Goal: Communication & Community: Share content

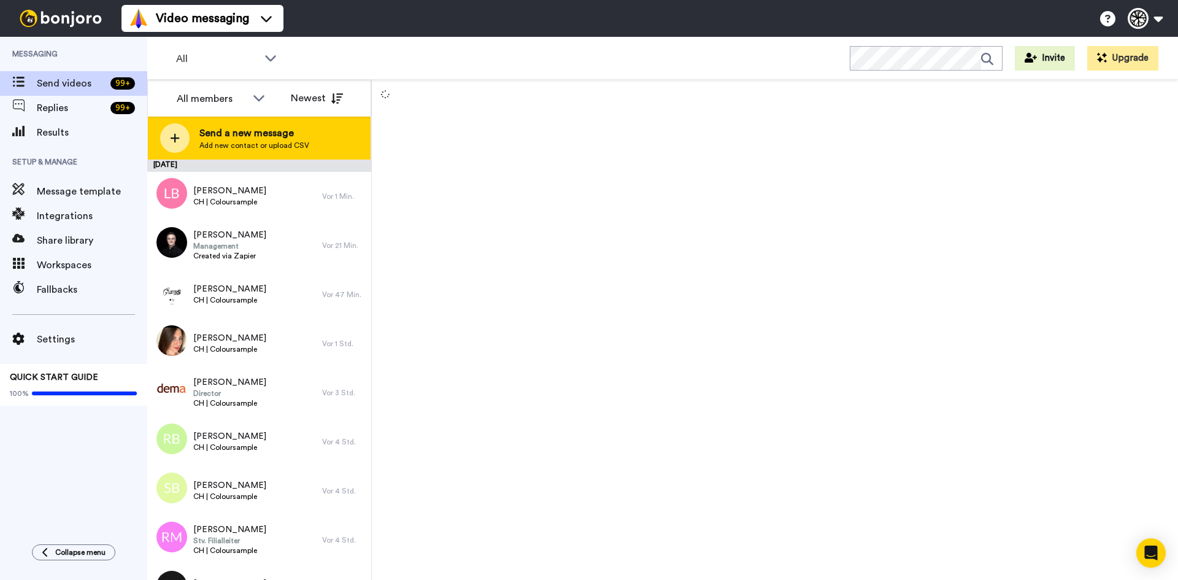
click at [246, 134] on span "Send a new message" at bounding box center [254, 133] width 110 height 15
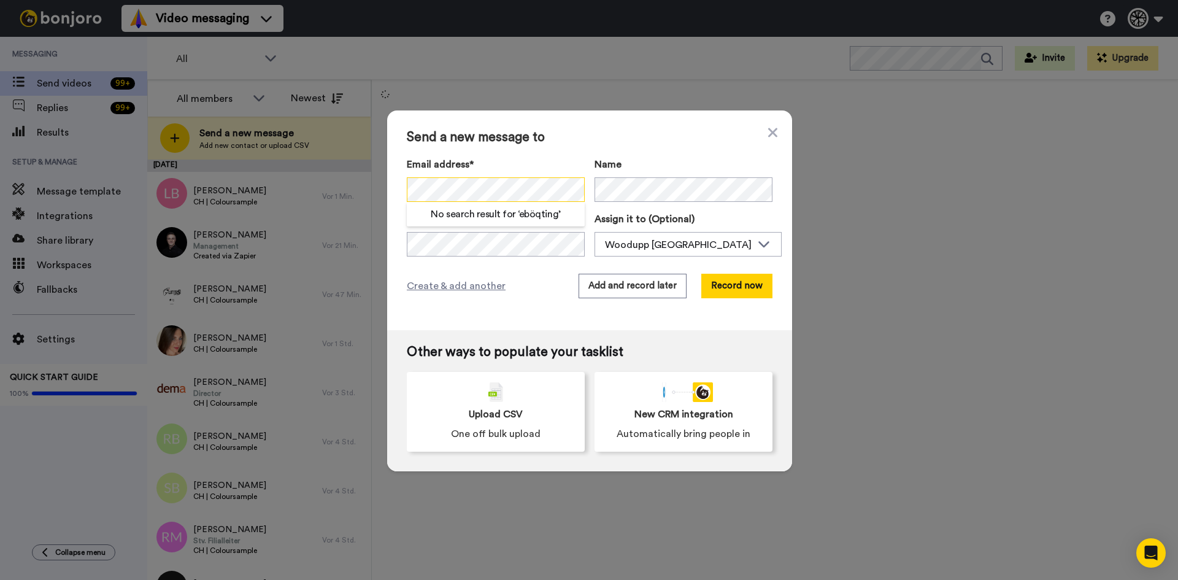
click at [408, 202] on div "No search result for ‘ eböqting ’" at bounding box center [496, 189] width 178 height 25
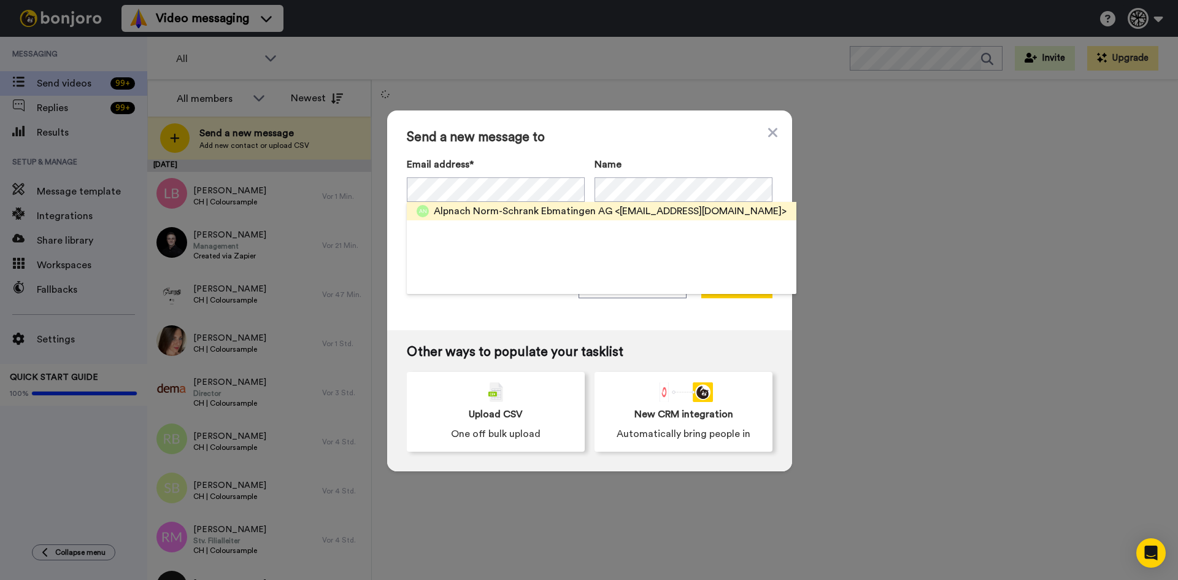
click at [590, 212] on span "Alpnach Norm-Schrank Ebmatingen AG" at bounding box center [523, 211] width 178 height 15
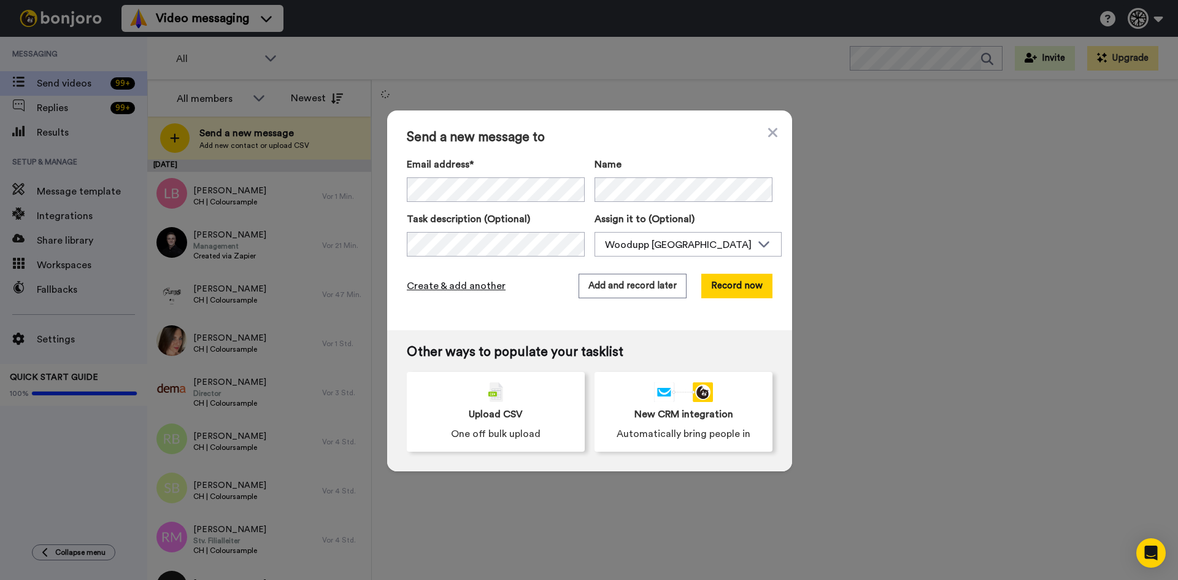
click at [428, 286] on span "Create & add another" at bounding box center [456, 285] width 99 height 15
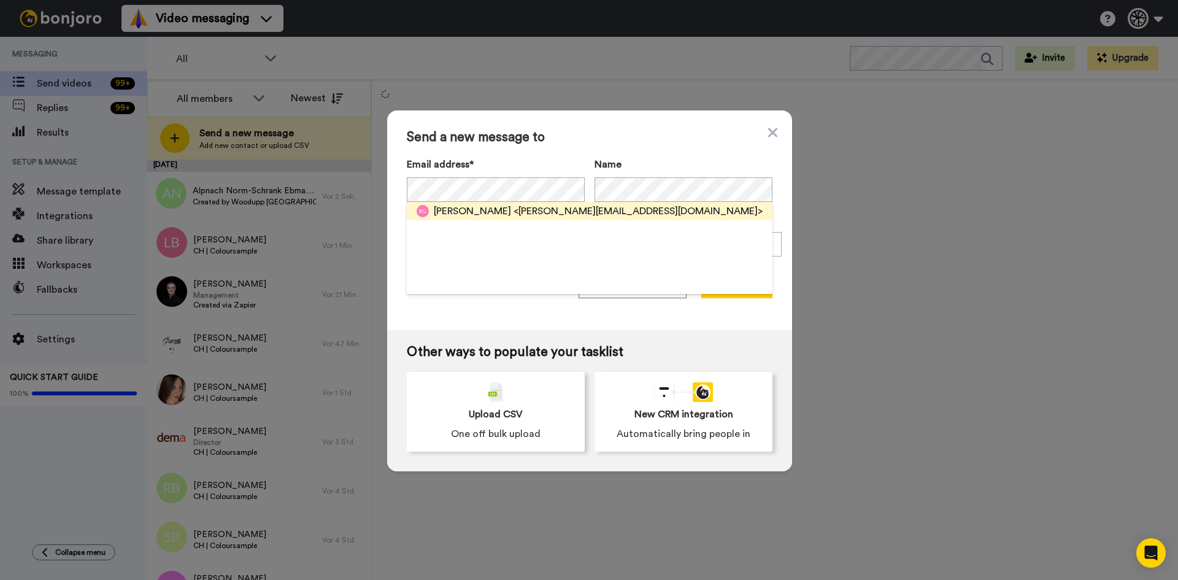
click at [513, 216] on span "<ruth.goeldi@gmail.com>" at bounding box center [637, 211] width 249 height 15
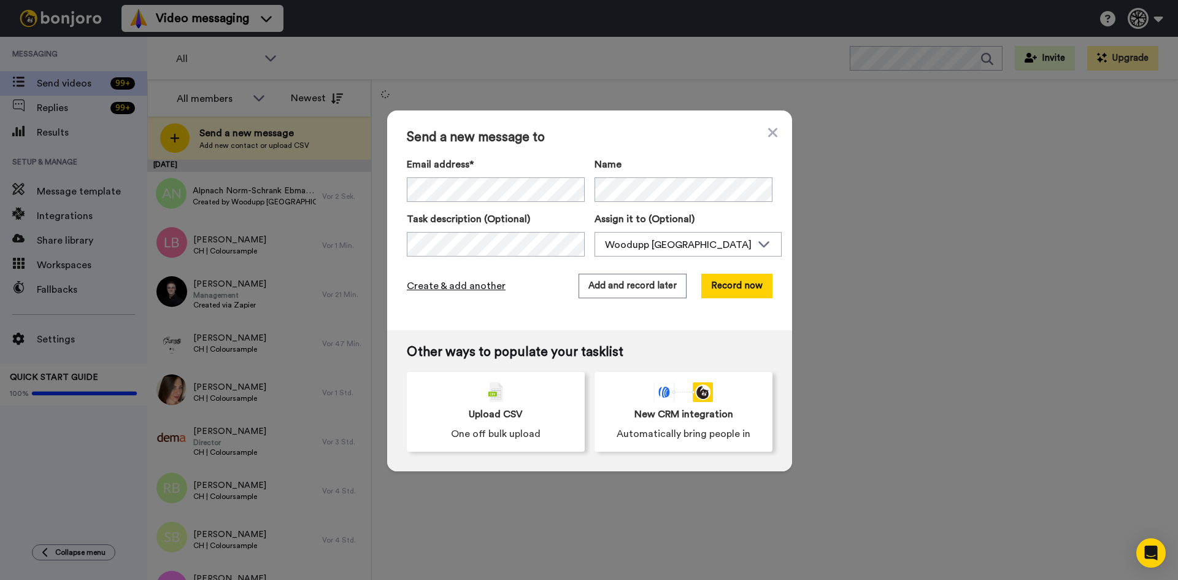
click at [481, 289] on span "Create & add another" at bounding box center [456, 285] width 99 height 15
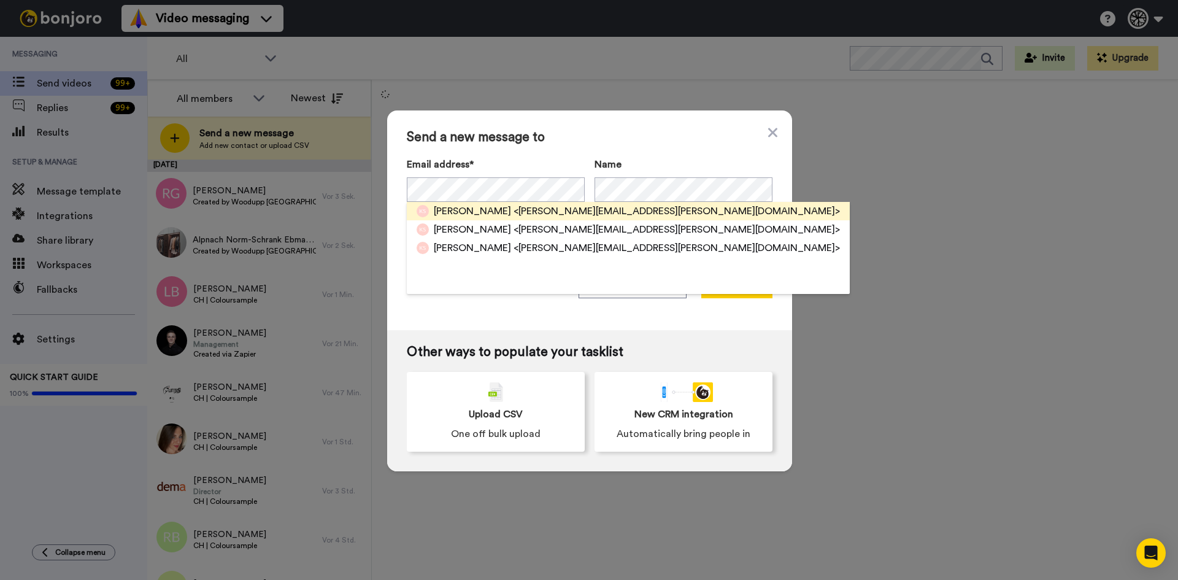
click at [592, 212] on span "<katharina.schoop@gmail.com>" at bounding box center [676, 211] width 326 height 15
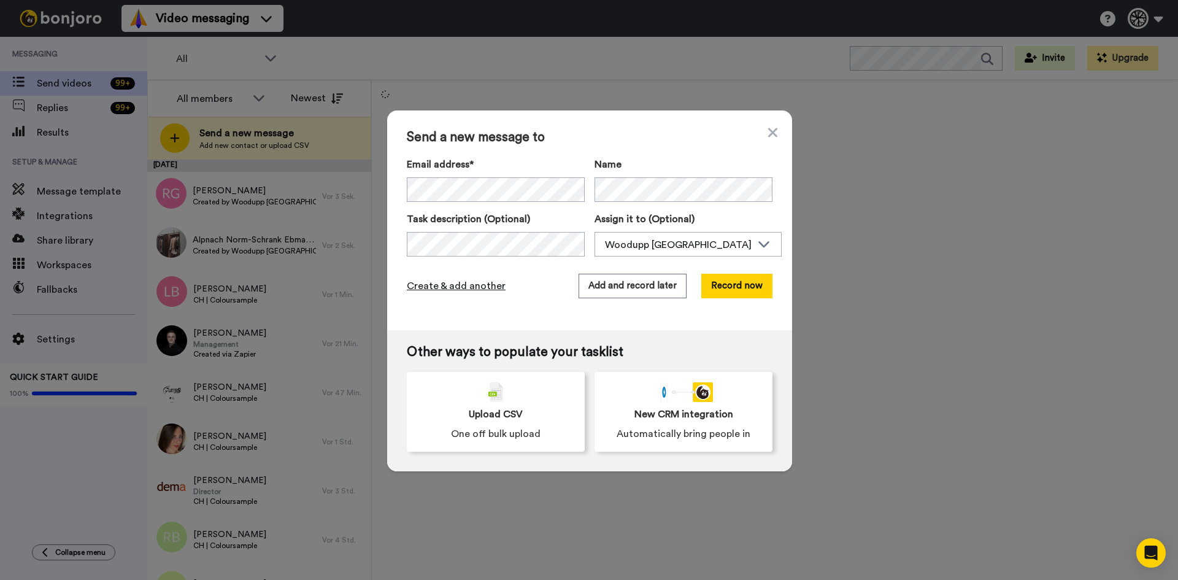
click at [473, 281] on span "Create & add another" at bounding box center [456, 285] width 99 height 15
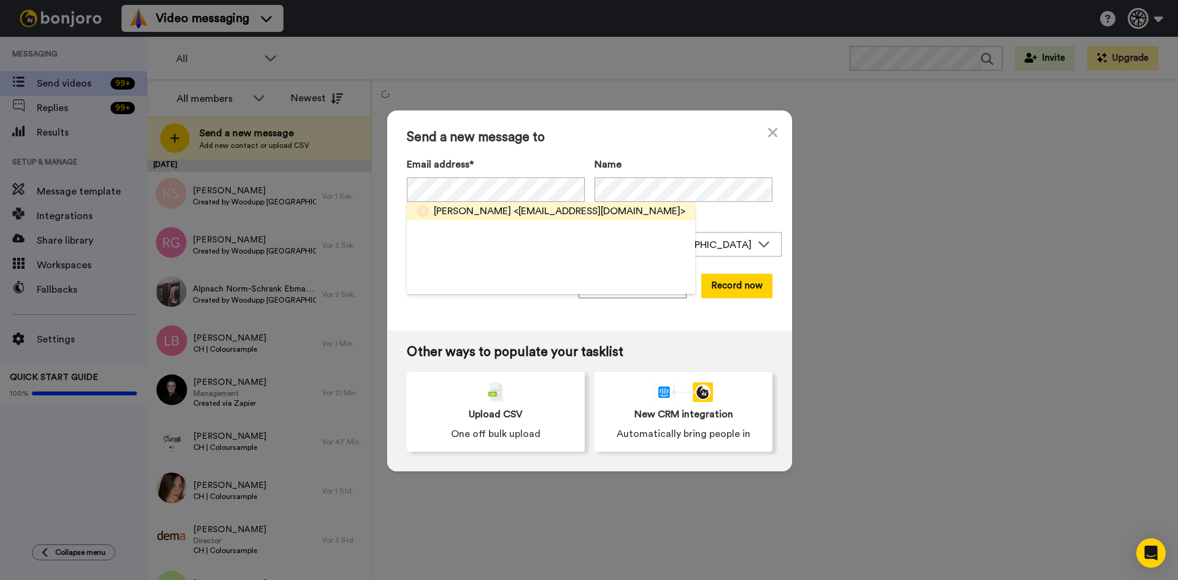
click at [520, 215] on span "<lokreis@gmail.com>" at bounding box center [599, 211] width 172 height 15
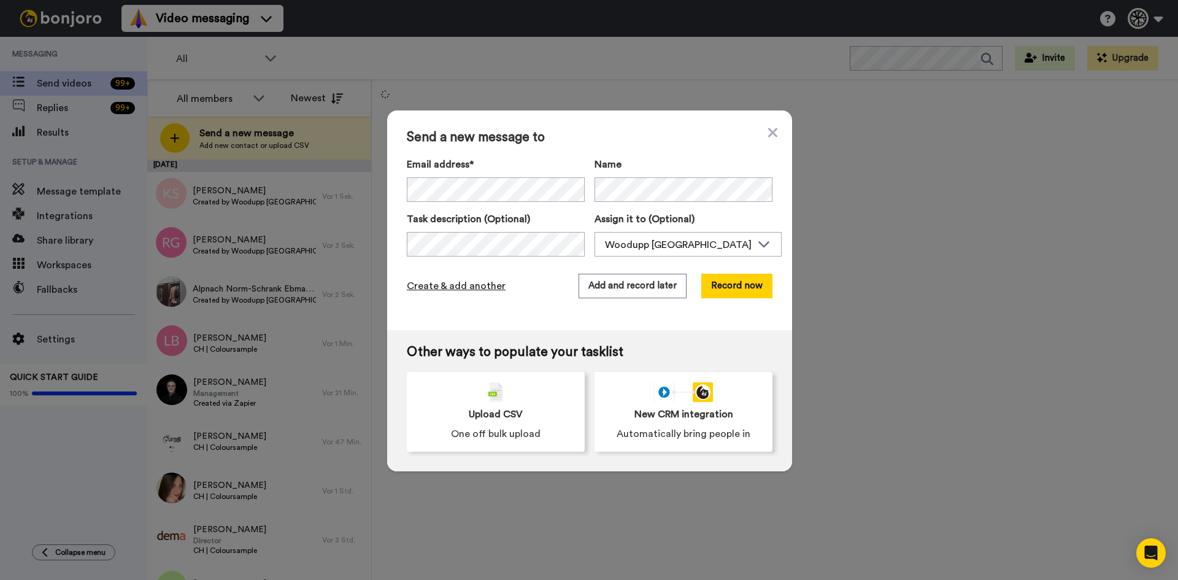
click at [459, 281] on span "Create & add another" at bounding box center [456, 285] width 99 height 15
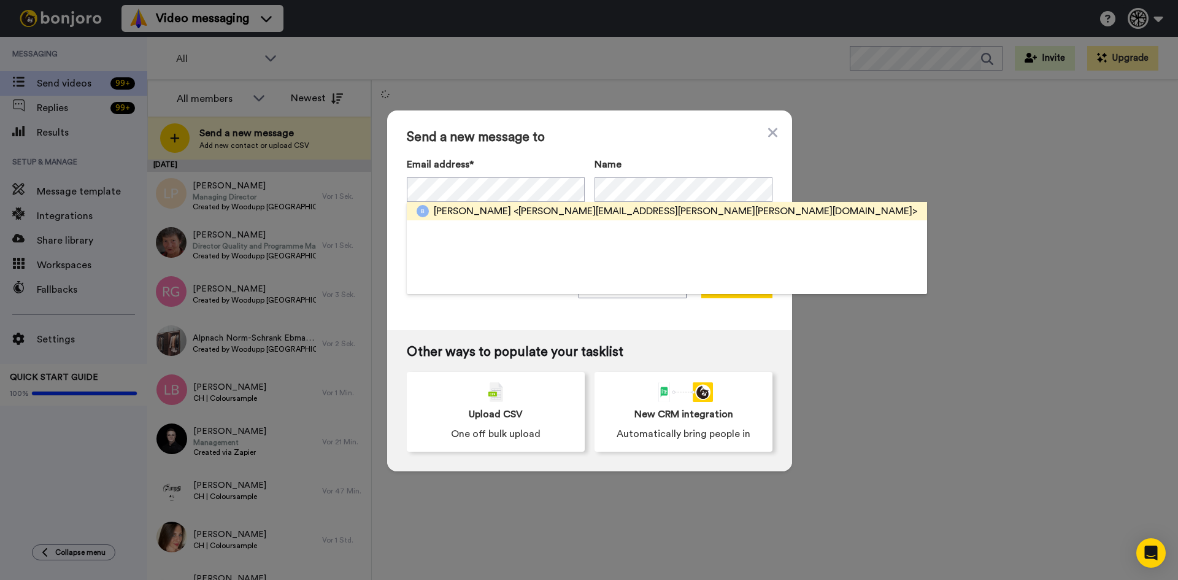
click at [585, 213] on span "<bruno.villiger@villiger-schreinerei.ch>" at bounding box center [715, 211] width 404 height 15
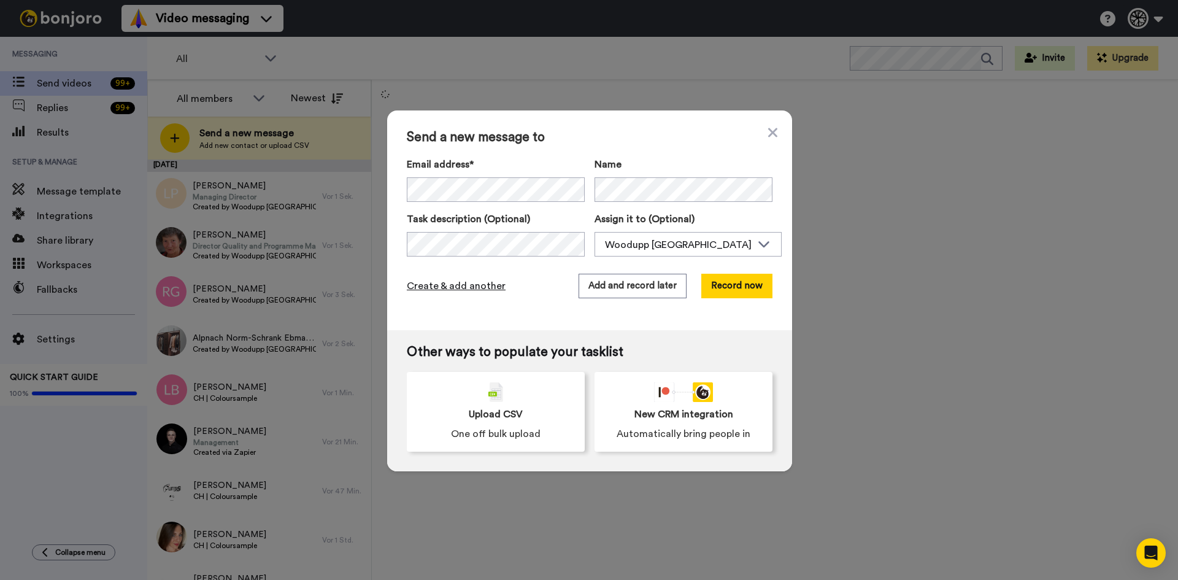
click at [486, 281] on span "Create & add another" at bounding box center [456, 285] width 99 height 15
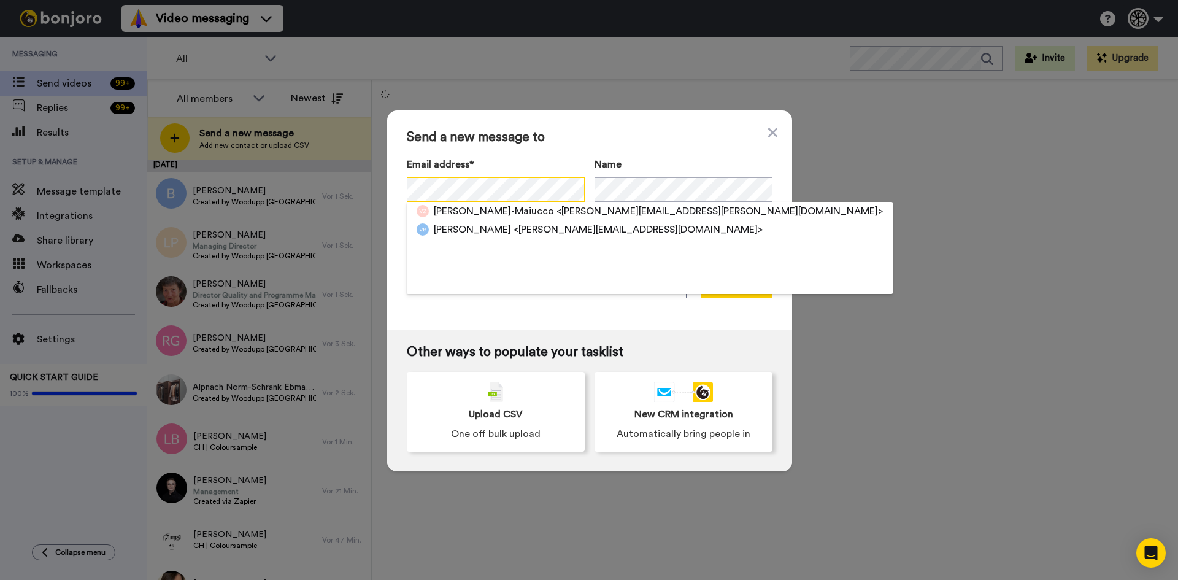
click at [348, 192] on div "Send a new message to Email address* Valeria Zandonella-Maiucco <valeria@zandon…" at bounding box center [589, 290] width 1178 height 580
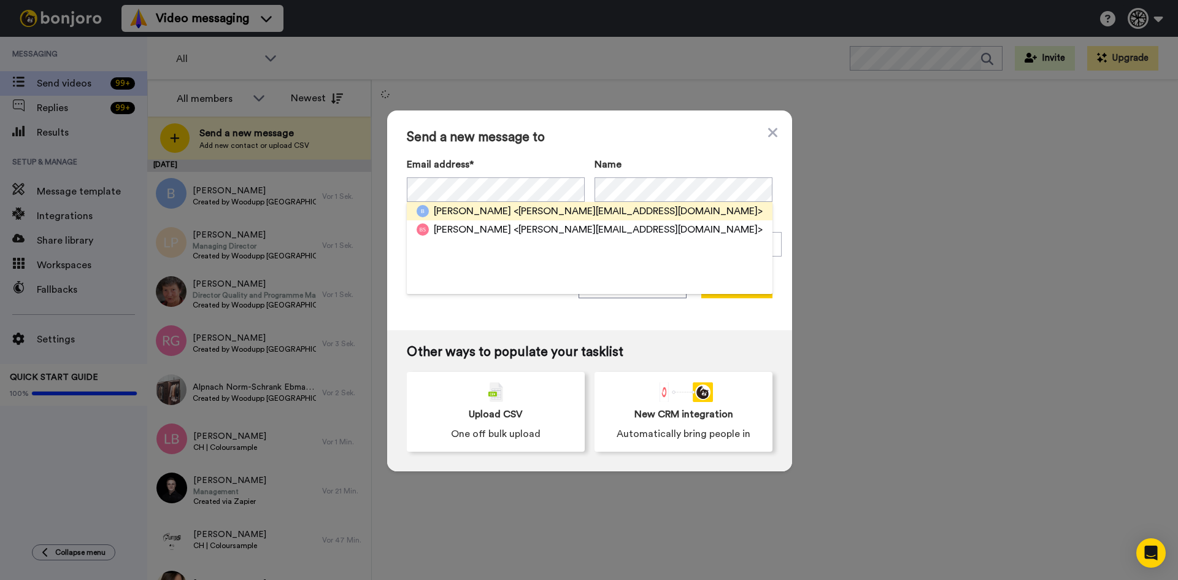
click at [513, 210] on span "<bruno-stucki@bluewin.ch>" at bounding box center [637, 211] width 249 height 15
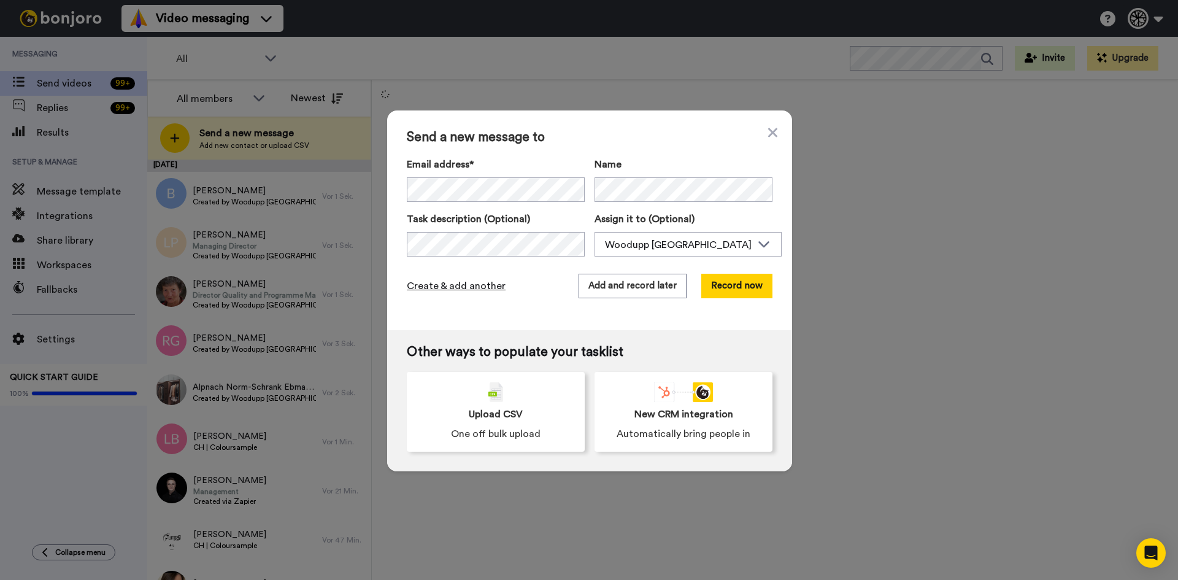
click at [456, 284] on span "Create & add another" at bounding box center [456, 285] width 99 height 15
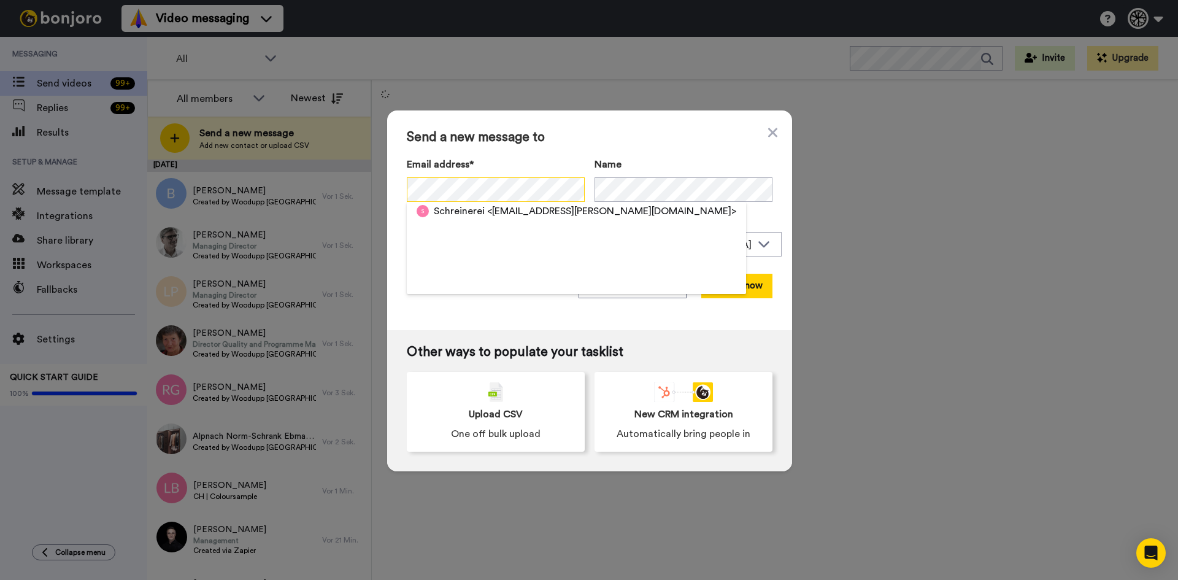
click at [371, 177] on div "Send a new message to Email address* Schreinerei <schreinerei@cossalter.ch> Nam…" at bounding box center [589, 290] width 1178 height 580
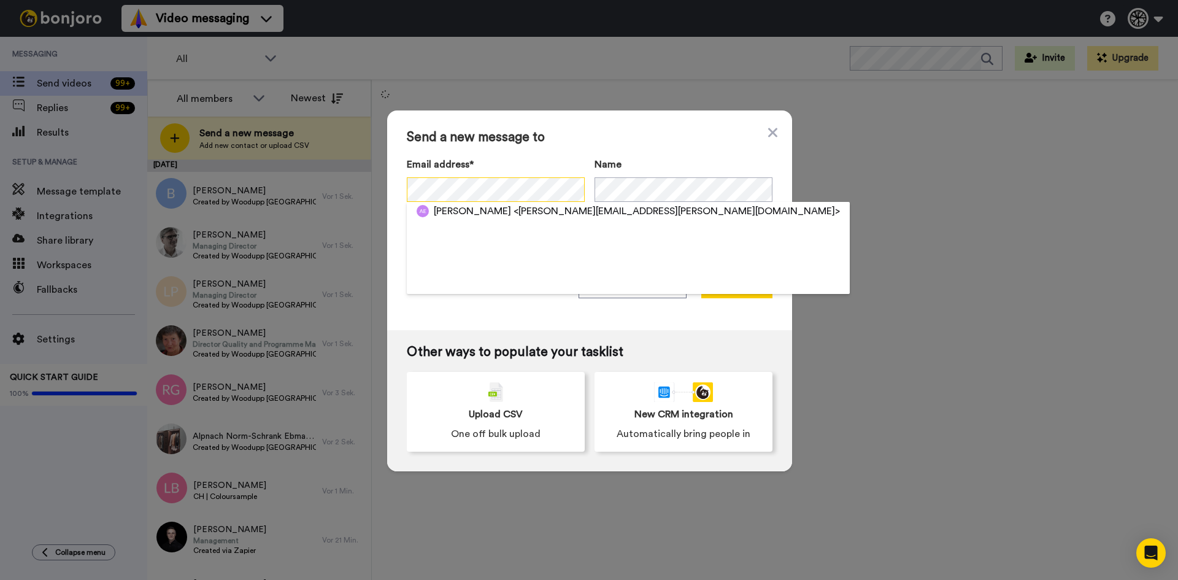
click at [278, 212] on div "Send a new message to Email address* Adrian Ebrahimi <adrian.ebrahimi@aeprojekt…" at bounding box center [589, 290] width 1178 height 580
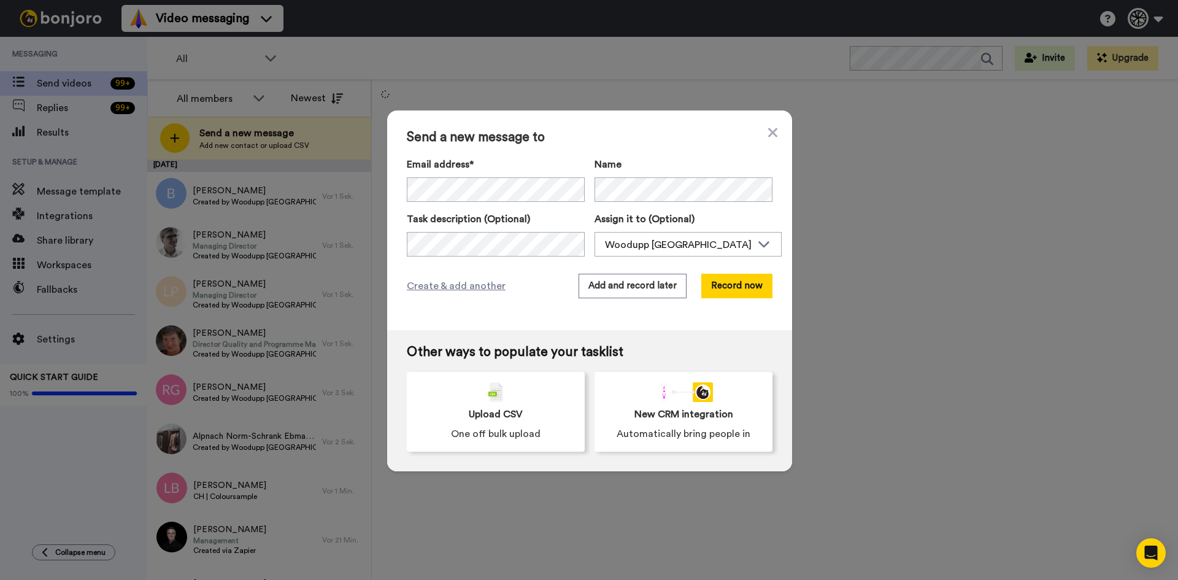
click at [497, 277] on div "Create & add another Add and record later Record now" at bounding box center [590, 286] width 366 height 25
click at [479, 283] on span "Create & add another" at bounding box center [456, 285] width 99 height 15
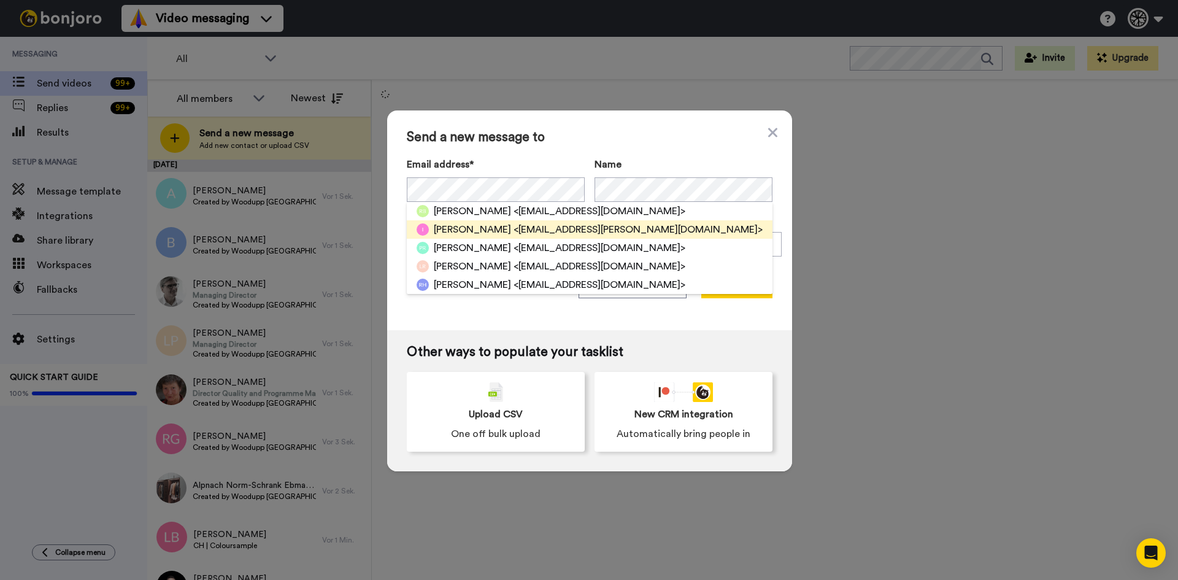
click at [613, 226] on span "<info@roesch-kuechen.ch>" at bounding box center [637, 229] width 249 height 15
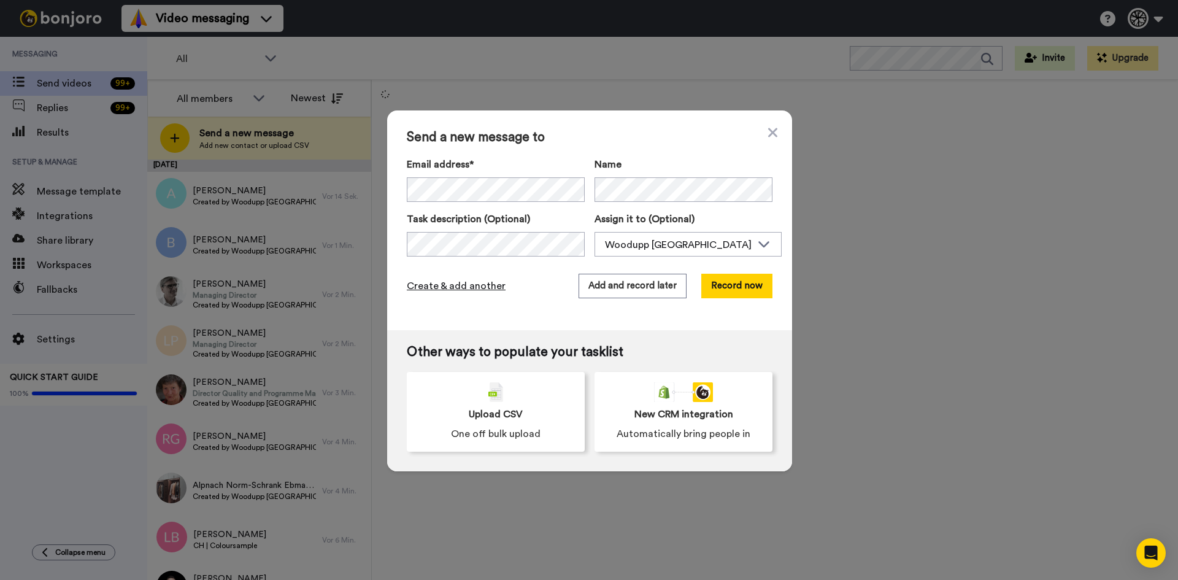
click at [447, 289] on span "Create & add another" at bounding box center [456, 285] width 99 height 15
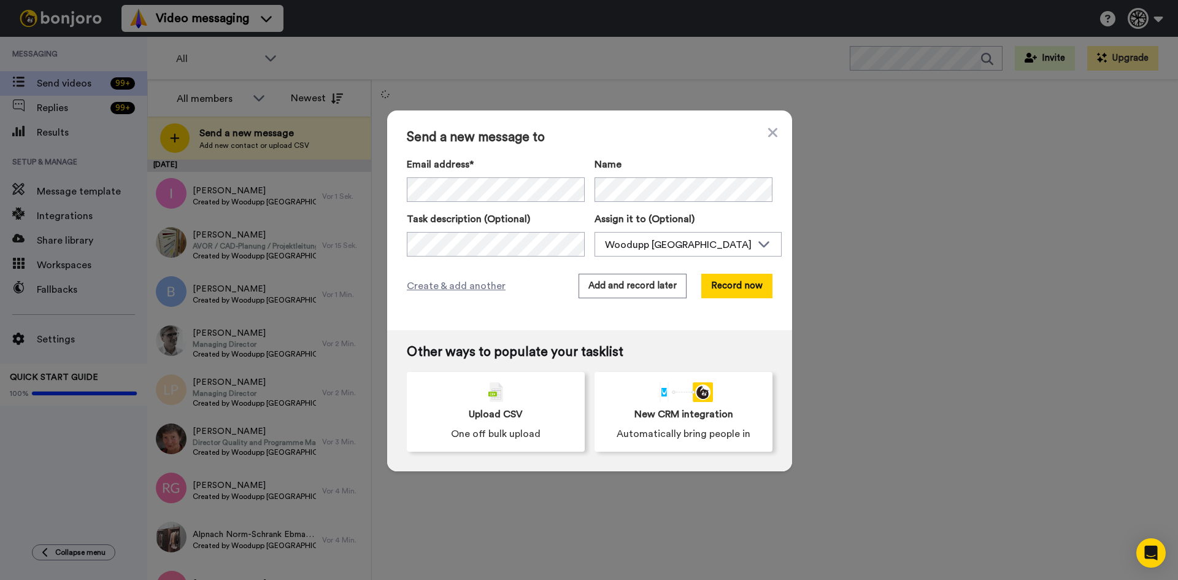
click at [929, 221] on div "Send a new message to Email address* Laetitia Bourla <laetitia.bourla@gmail.com…" at bounding box center [589, 290] width 1178 height 580
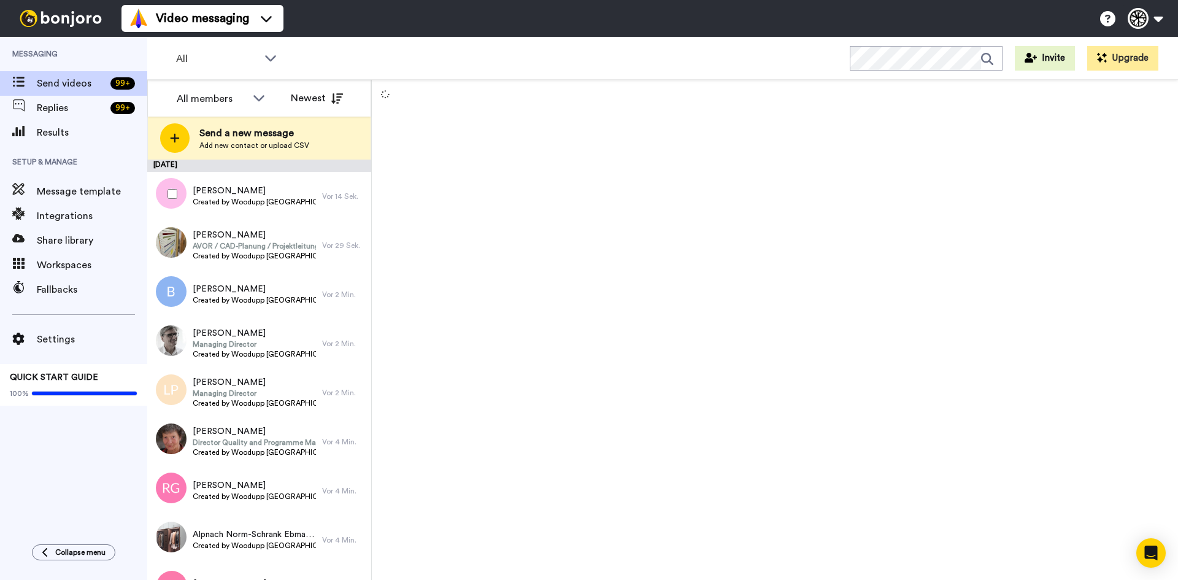
click at [175, 183] on div at bounding box center [170, 193] width 44 height 43
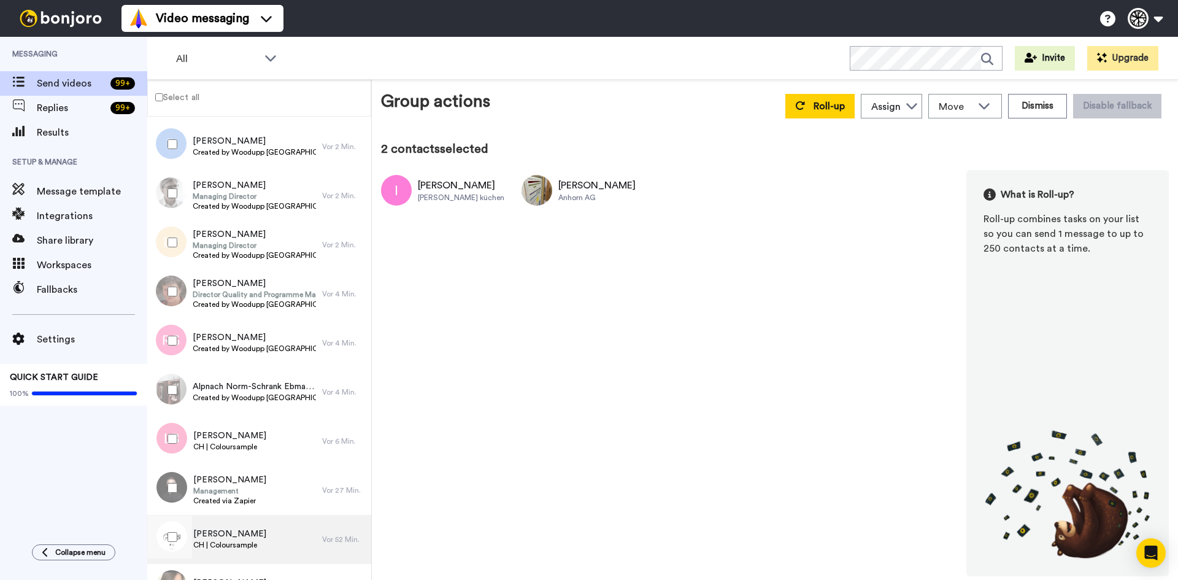
scroll to position [184, 0]
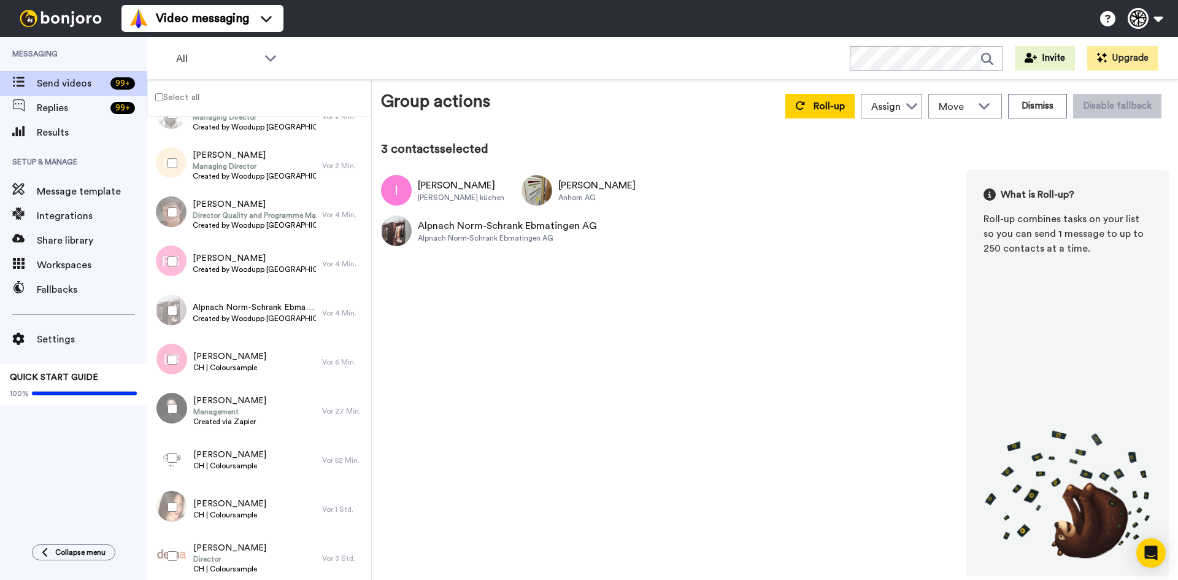
click at [161, 249] on div at bounding box center [170, 261] width 44 height 43
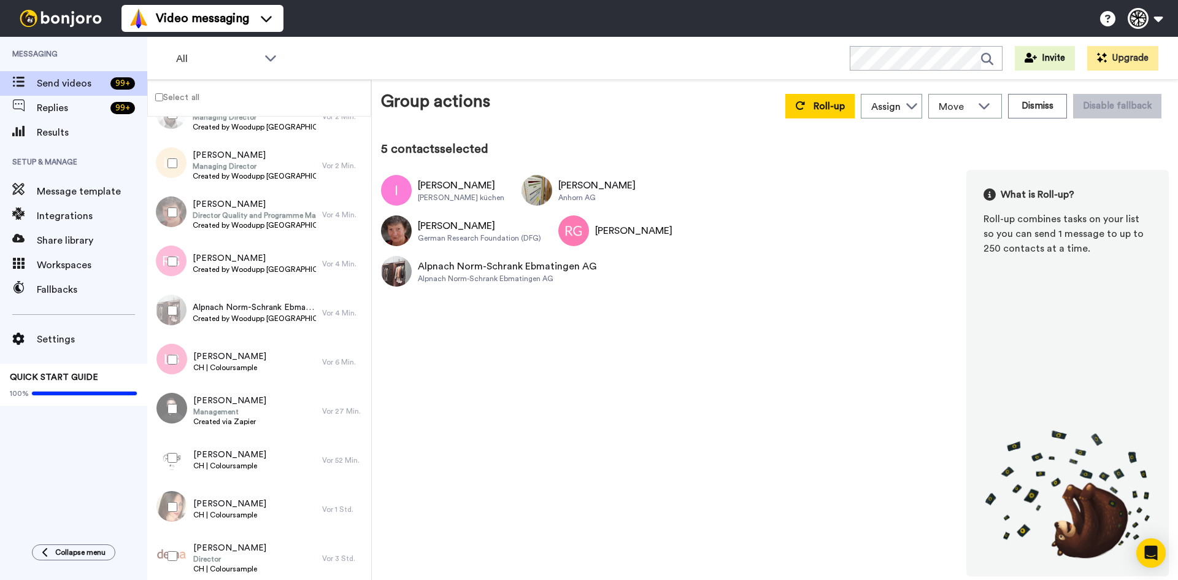
click at [169, 171] on div at bounding box center [170, 163] width 44 height 43
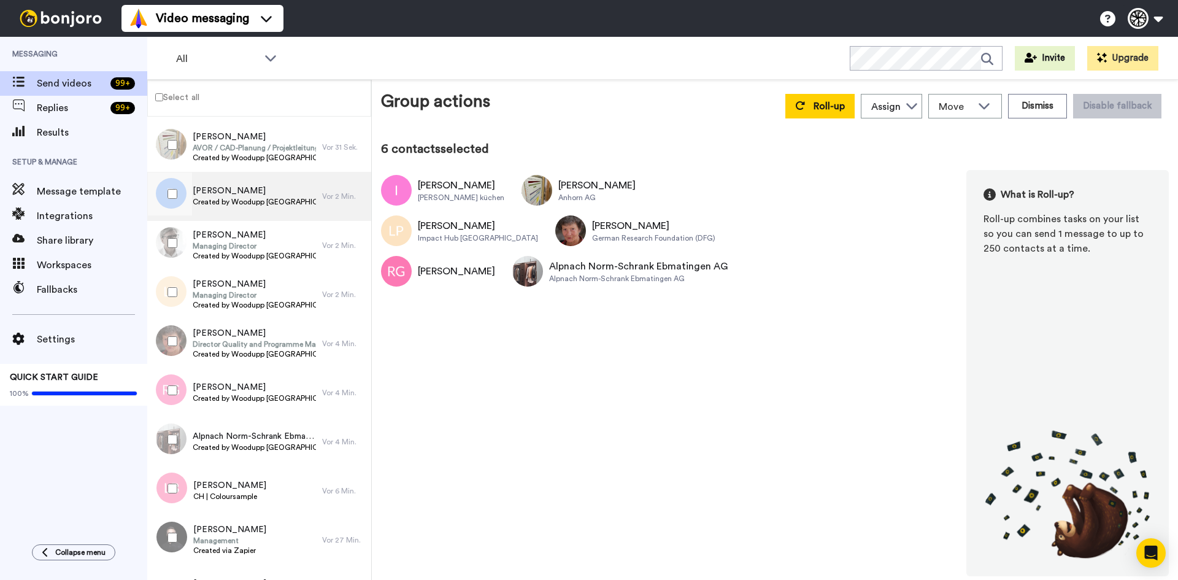
scroll to position [0, 0]
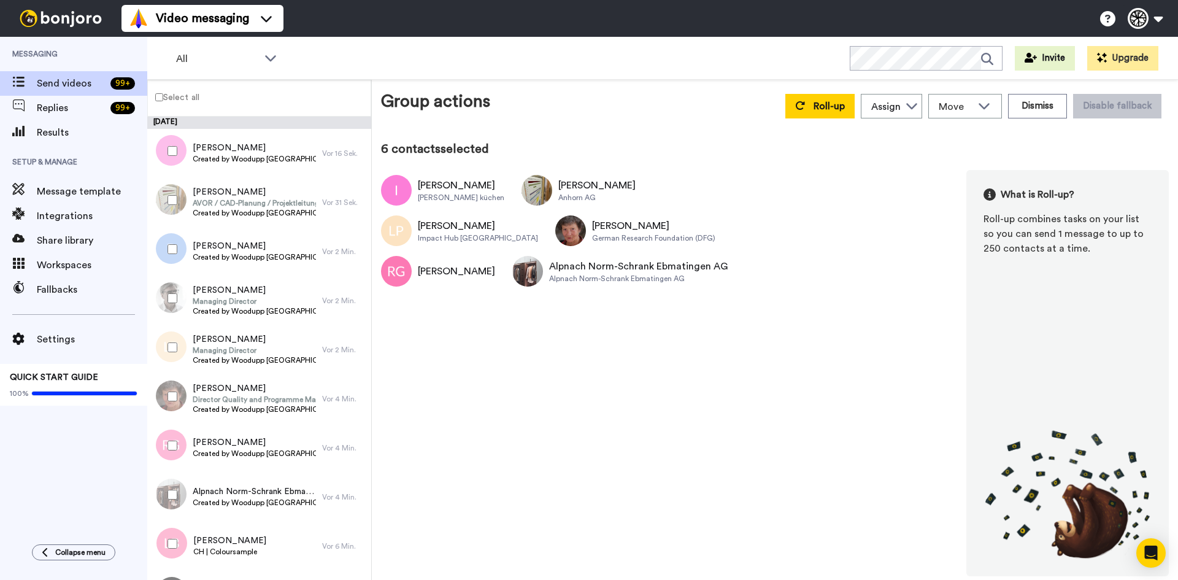
click at [177, 297] on div at bounding box center [170, 298] width 44 height 43
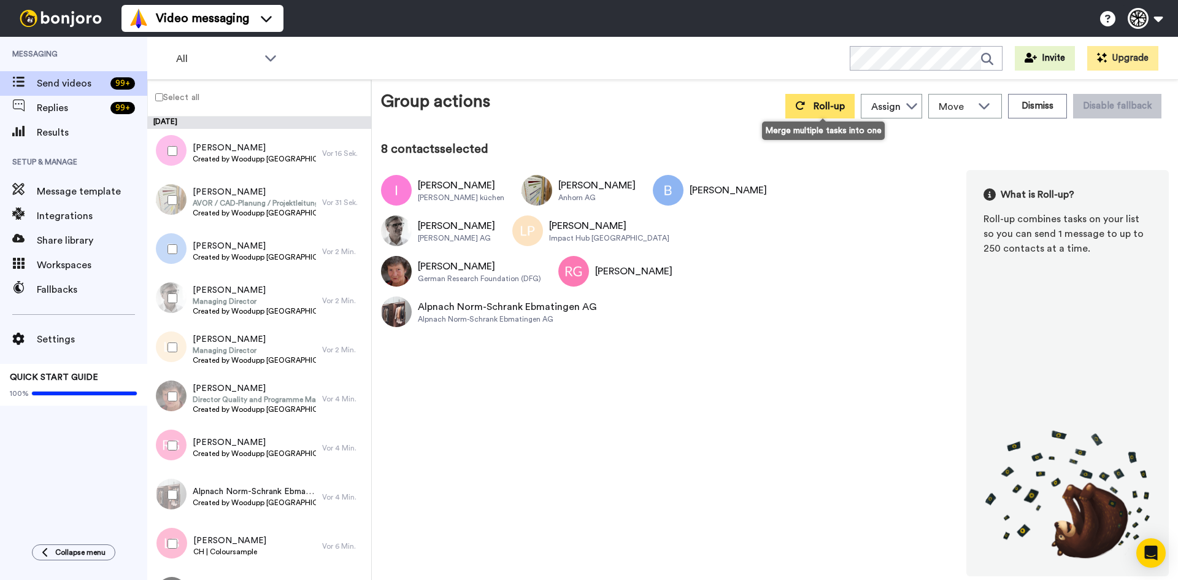
click at [829, 106] on span "Roll-up" at bounding box center [828, 106] width 31 height 10
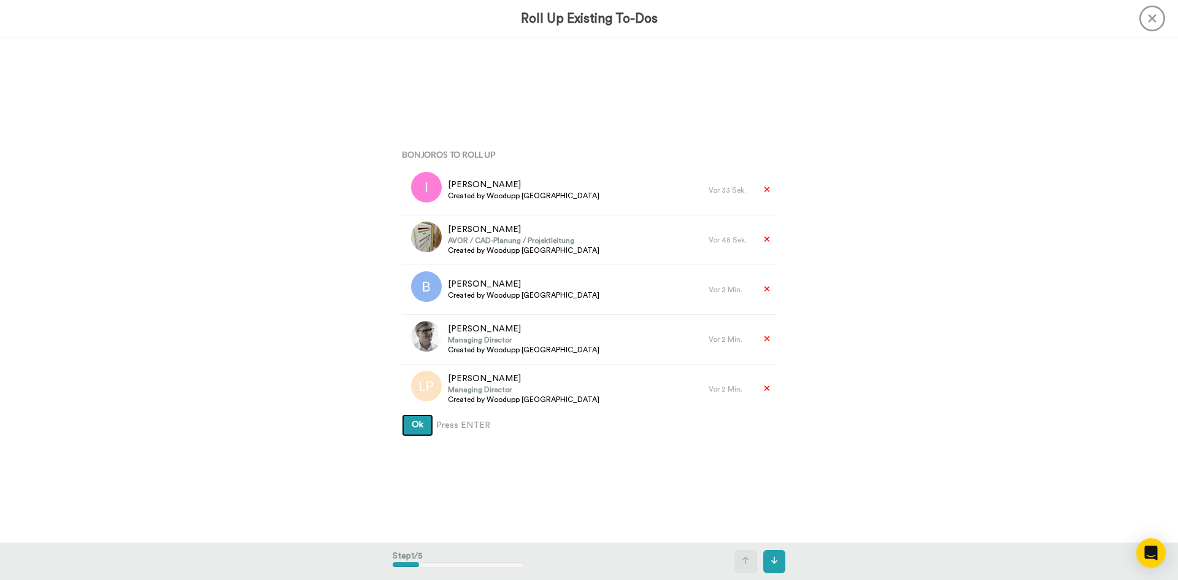
click at [412, 426] on button "Ok" at bounding box center [417, 425] width 31 height 22
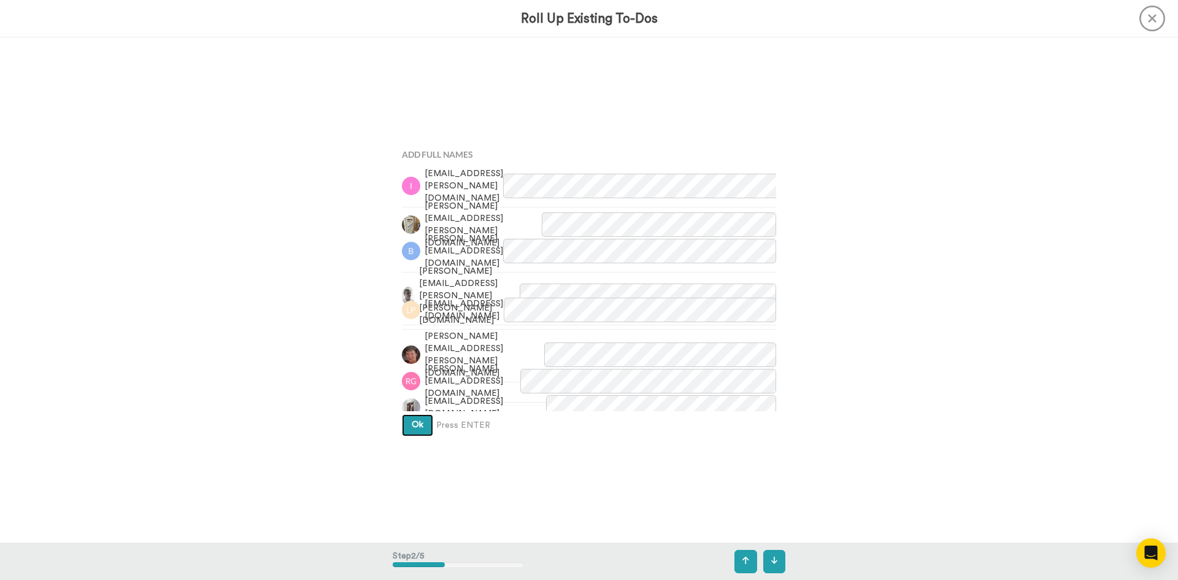
click at [416, 435] on button "Ok" at bounding box center [417, 425] width 31 height 22
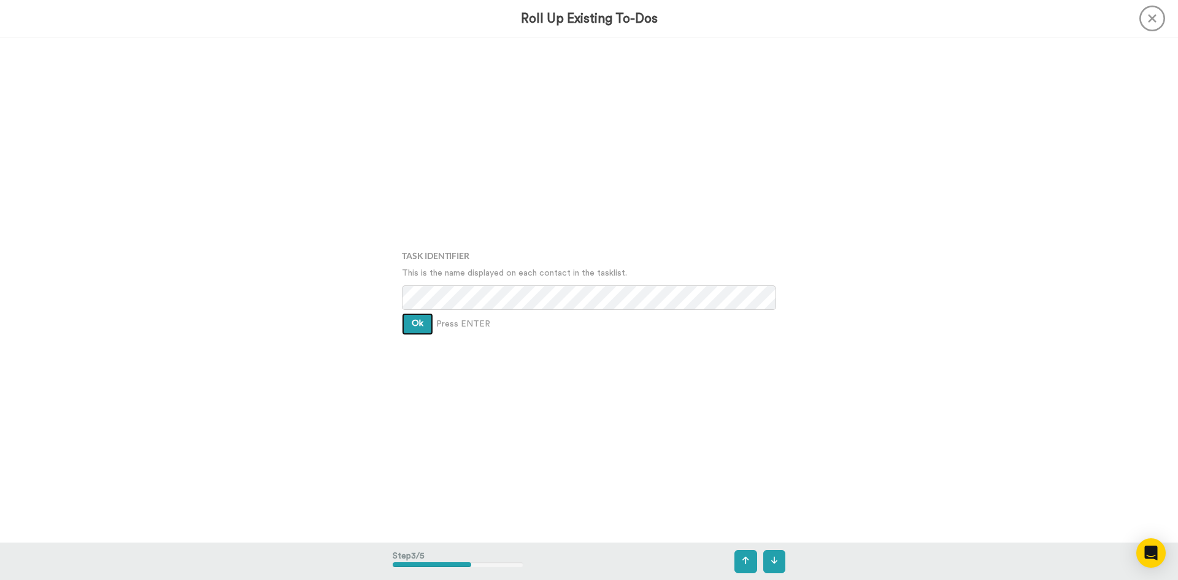
click at [415, 313] on button "Ok" at bounding box center [417, 324] width 31 height 22
click at [424, 319] on button "Ok" at bounding box center [417, 315] width 31 height 22
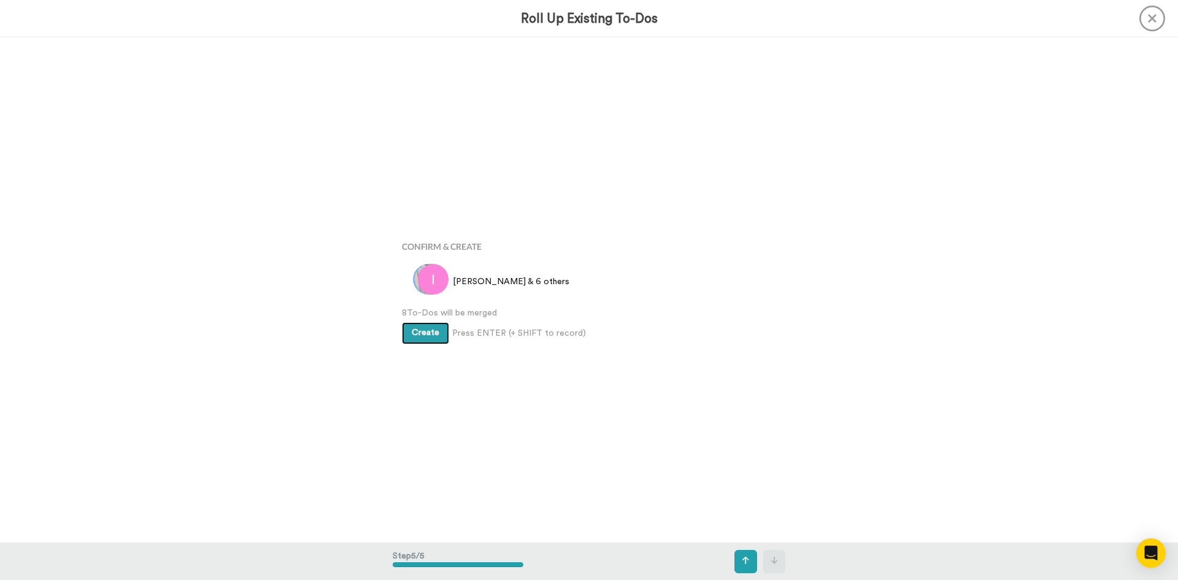
scroll to position [2019, 0]
click at [428, 322] on div "Create Press ENTER (+ SHIFT to record) Create & Add Another" at bounding box center [589, 331] width 374 height 25
click at [431, 333] on span "Create" at bounding box center [426, 332] width 28 height 9
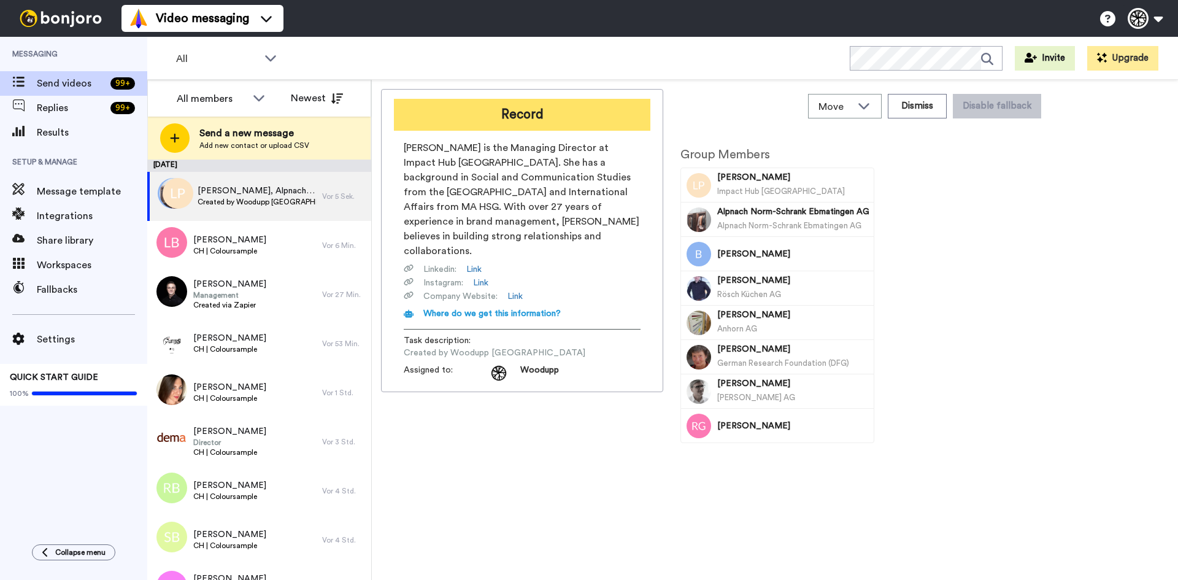
click at [541, 110] on button "Record" at bounding box center [522, 115] width 256 height 32
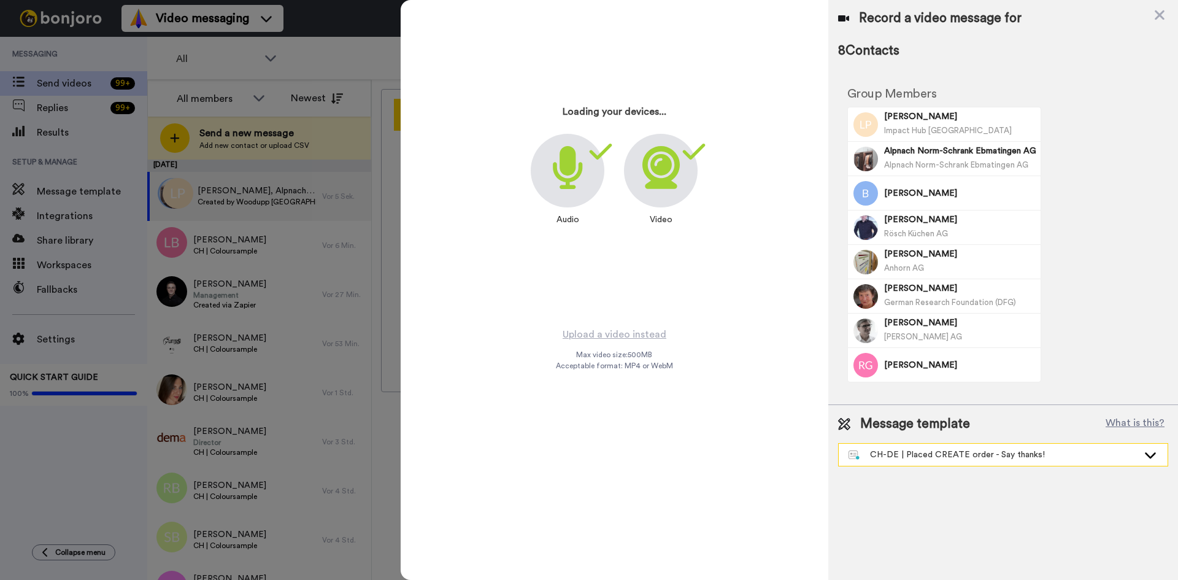
click at [980, 463] on div "CH-DE | Placed CREATE order - Say thanks!" at bounding box center [1002, 454] width 329 height 22
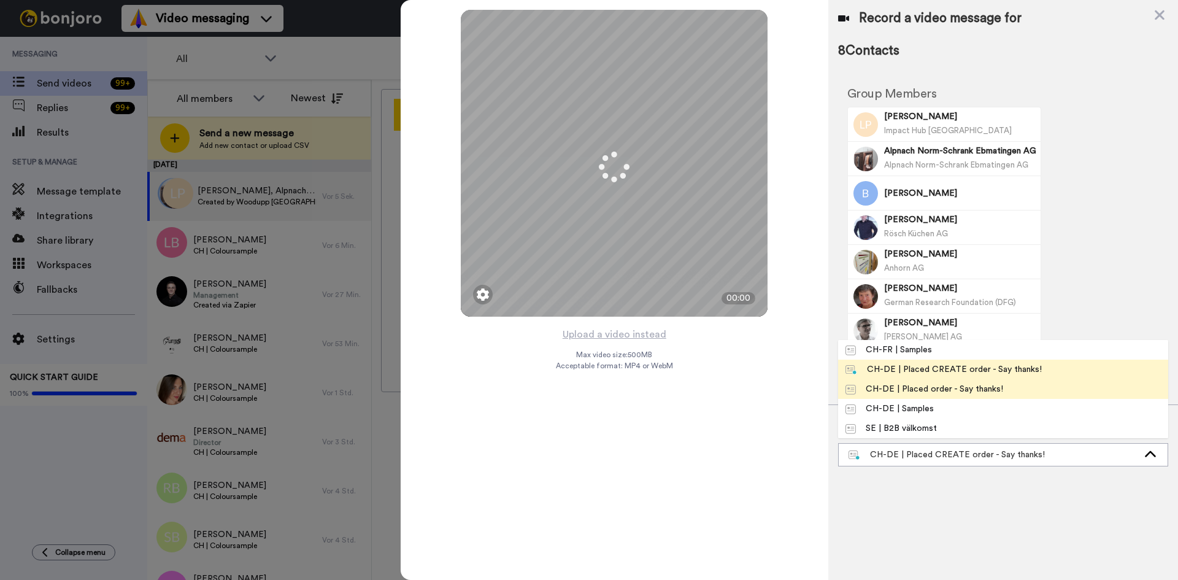
click at [967, 381] on li "CH-DE | Placed order - Say thanks!" at bounding box center [1003, 389] width 330 height 20
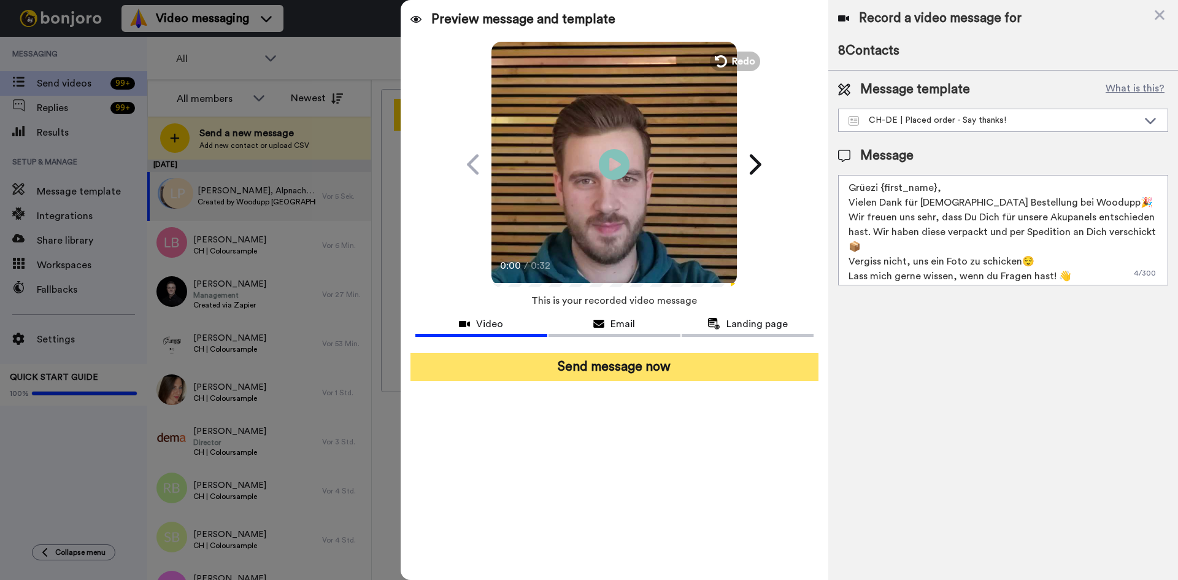
click at [750, 364] on button "Send message now" at bounding box center [614, 367] width 408 height 28
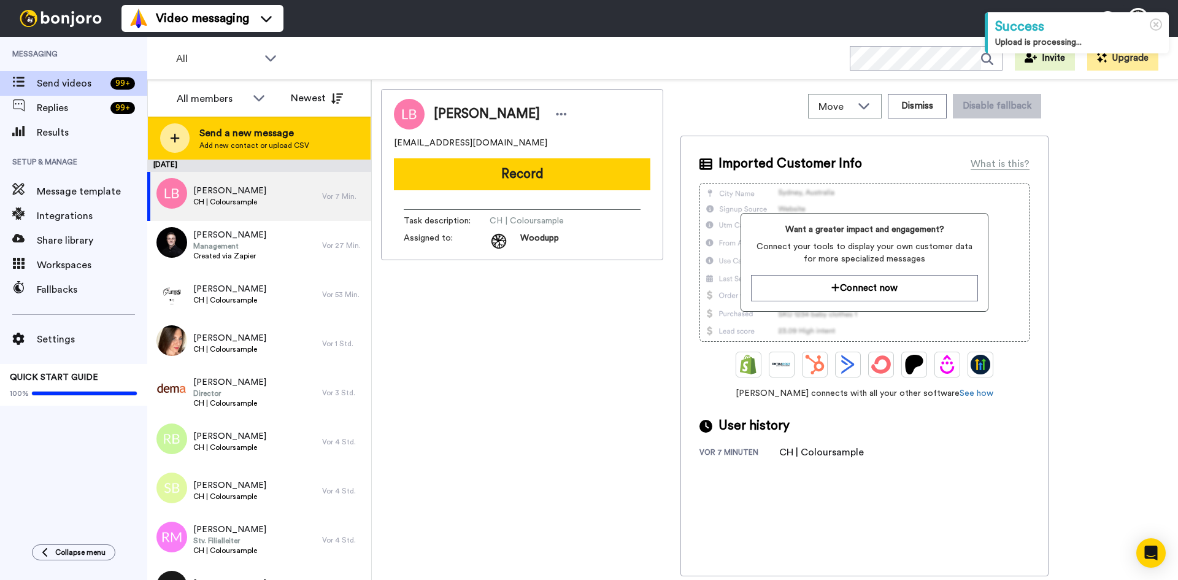
click at [233, 147] on span "Add new contact or upload CSV" at bounding box center [254, 145] width 110 height 10
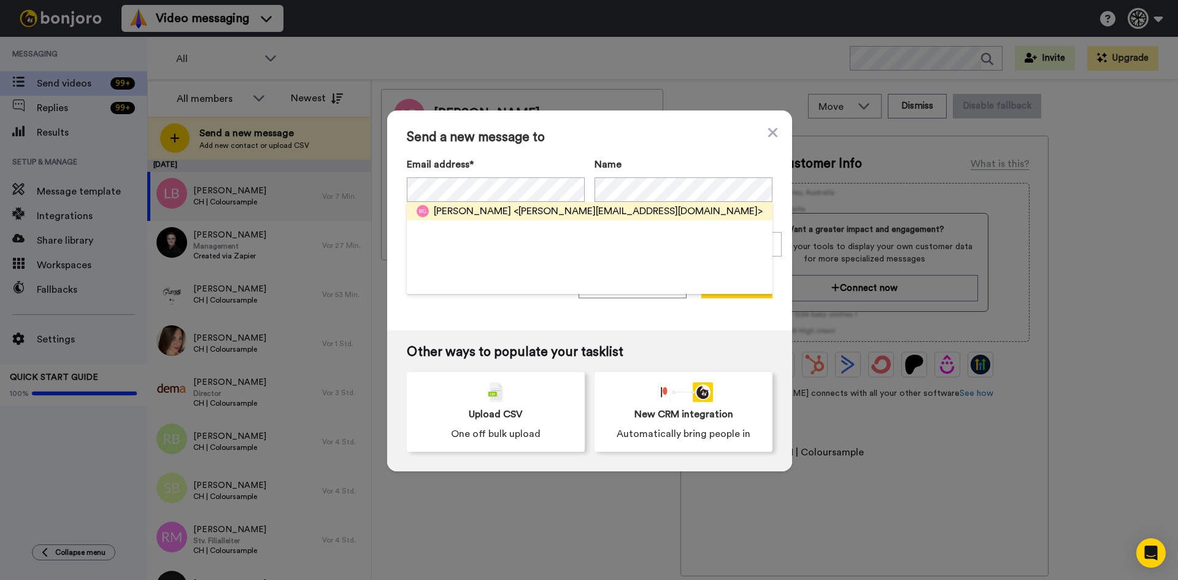
click at [588, 209] on span "<r.grundbacher@hotmail.com>" at bounding box center [637, 211] width 249 height 15
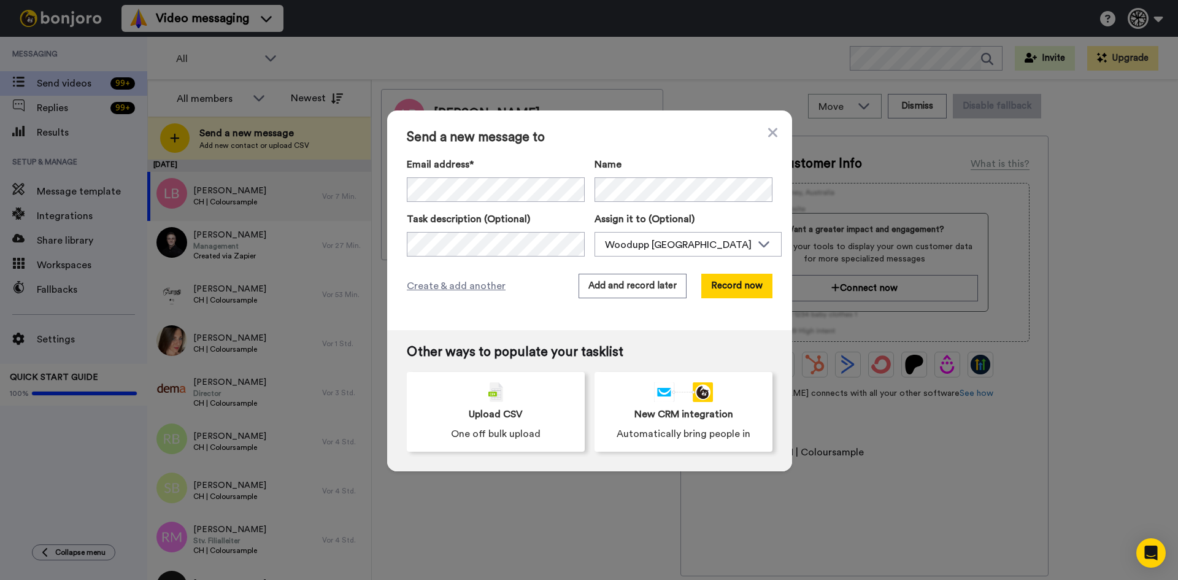
click at [480, 274] on div "Create & add another Add and record later Record now" at bounding box center [590, 286] width 366 height 25
click at [480, 290] on span "Create & add another" at bounding box center [456, 285] width 99 height 15
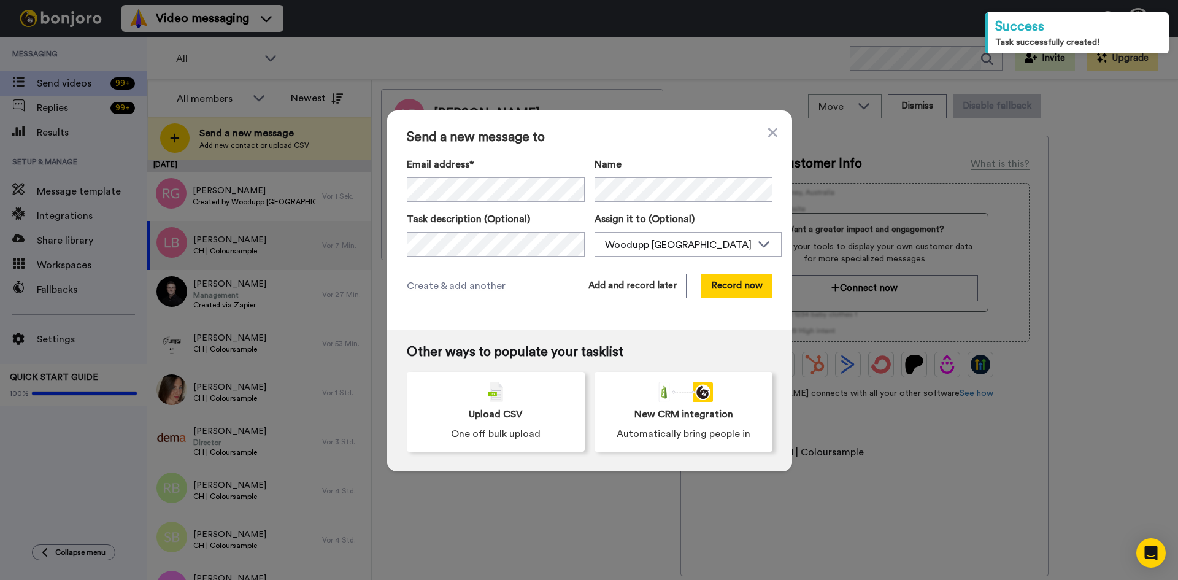
click at [823, 231] on div "Send a new message to Email address* Adrian <adrian.eugster@anhornag.ch> Laetit…" at bounding box center [589, 290] width 1178 height 580
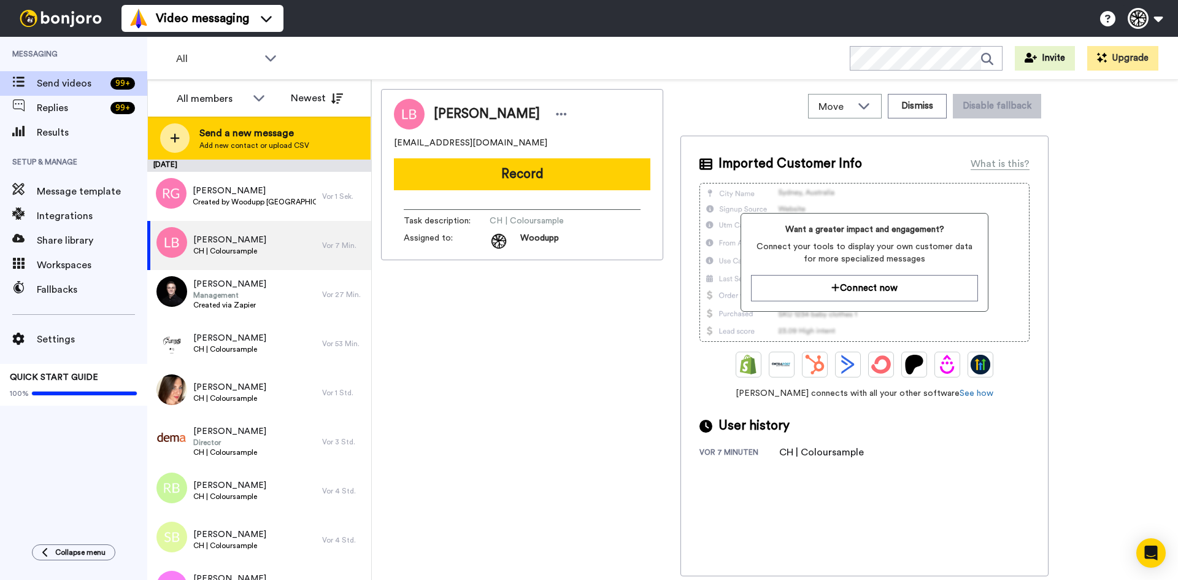
click at [264, 148] on span "Add new contact or upload CSV" at bounding box center [254, 145] width 110 height 10
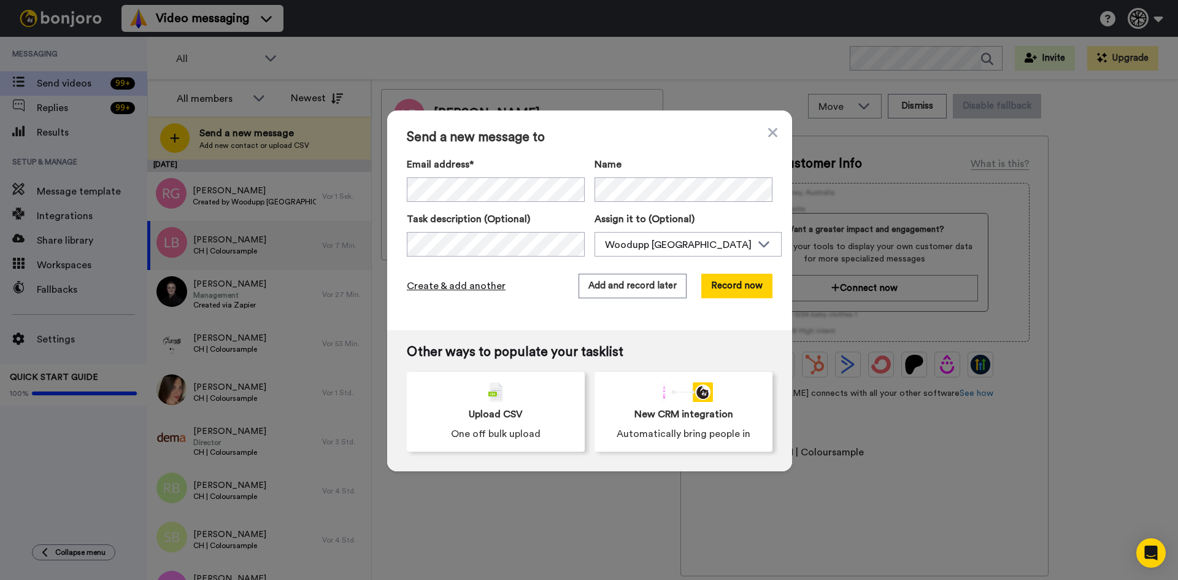
click at [430, 293] on span "Create & add another" at bounding box center [456, 285] width 99 height 15
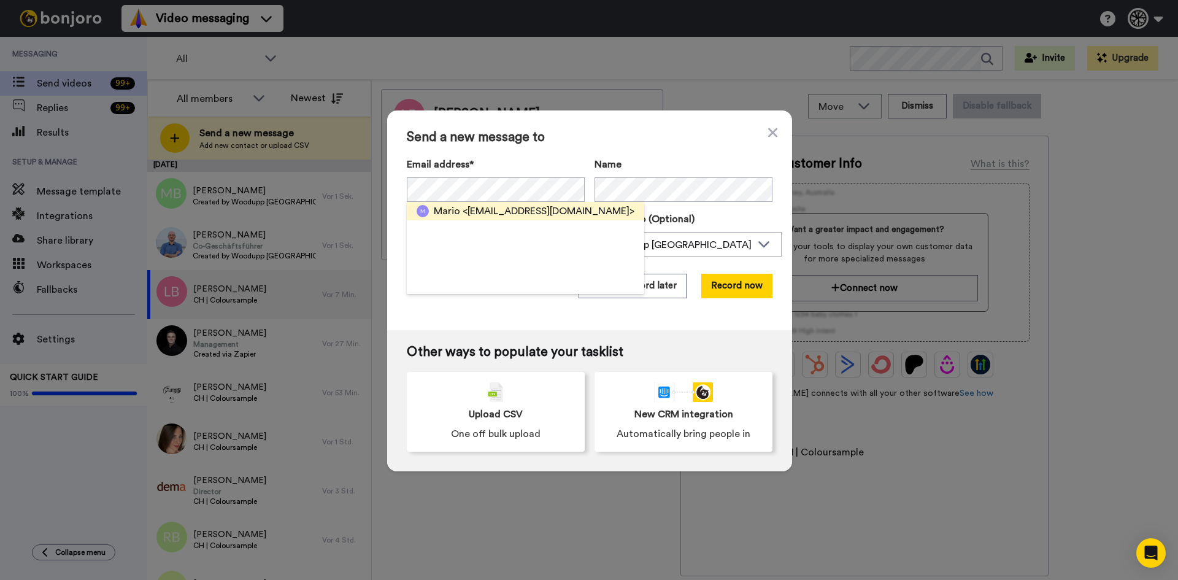
click at [513, 211] on span "<frohsinnkultur@bluewin.ch>" at bounding box center [548, 211] width 172 height 15
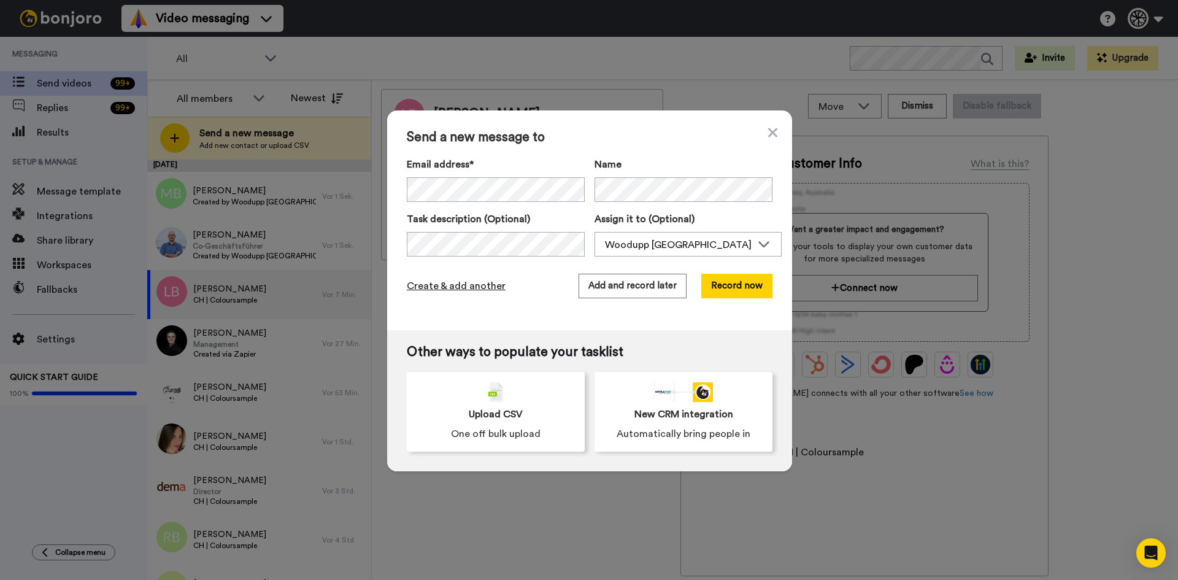
click at [488, 291] on span "Create & add another" at bounding box center [456, 285] width 99 height 15
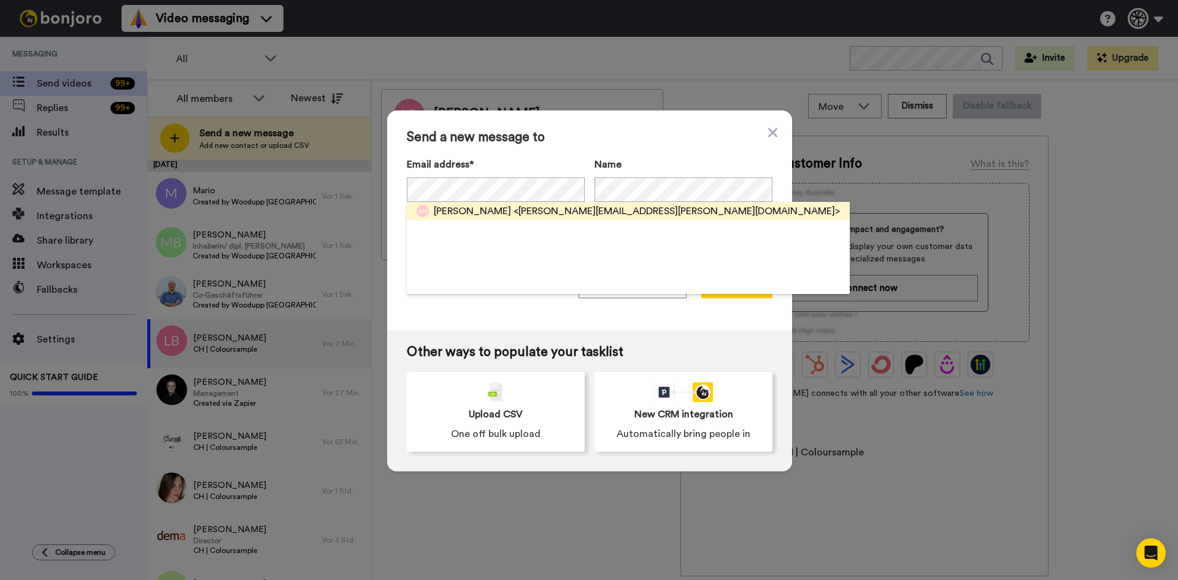
click at [518, 209] on span "<alex@meiers.li>" at bounding box center [676, 211] width 326 height 15
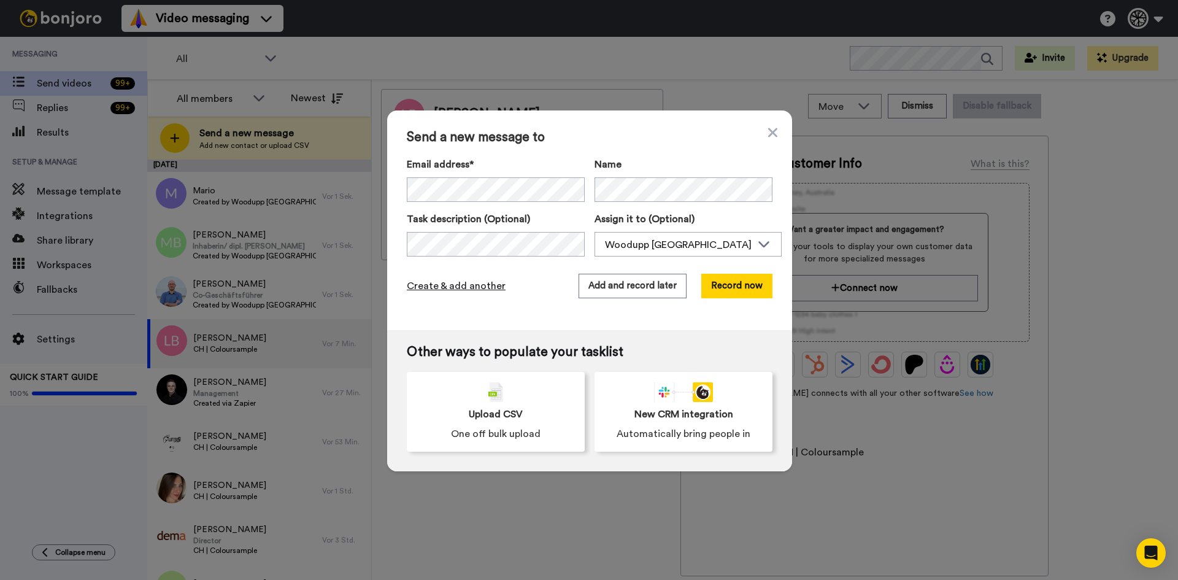
click at [466, 290] on span "Create & add another" at bounding box center [456, 285] width 99 height 15
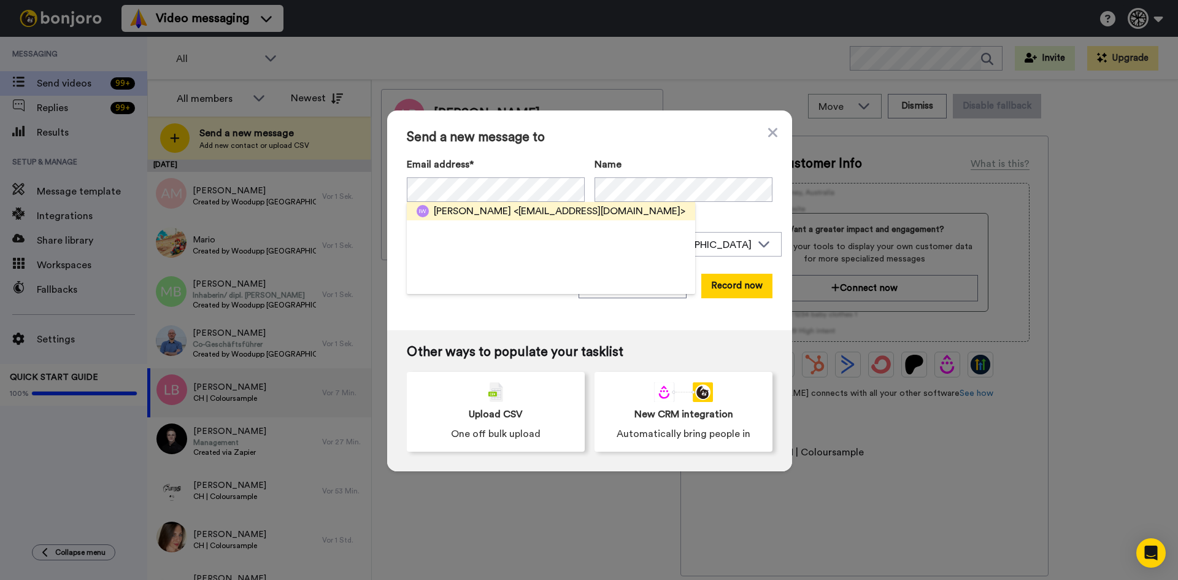
click at [558, 219] on div "Ines Wiederkehr <ineswiederkehr@hotmail.com>" at bounding box center [551, 211] width 288 height 18
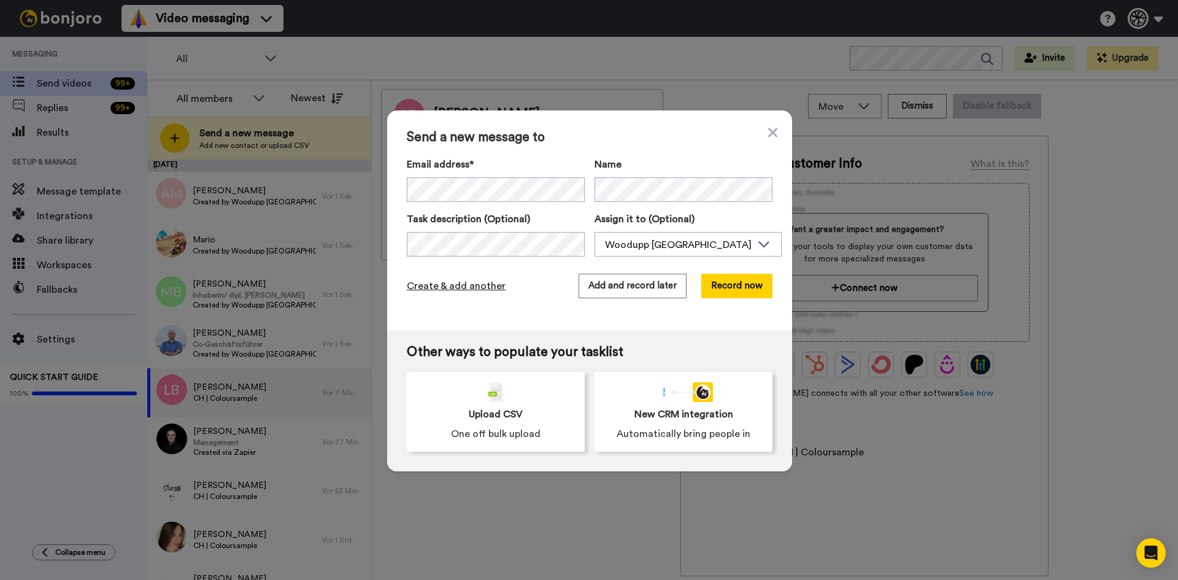
click at [488, 286] on span "Create & add another" at bounding box center [456, 285] width 99 height 15
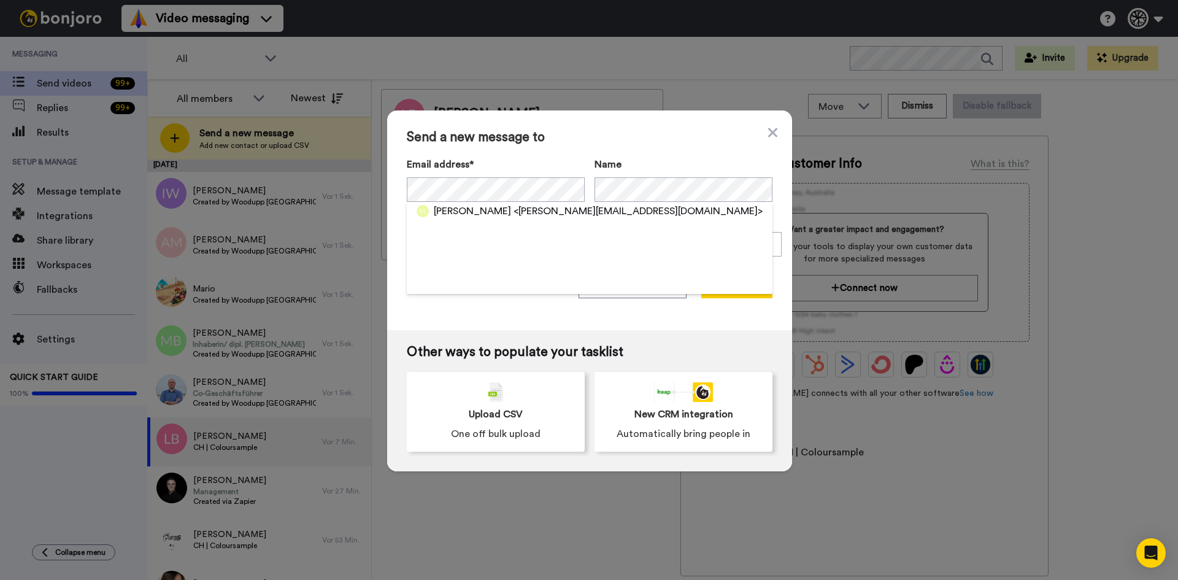
click at [570, 204] on span "<r.siegenthaler@ziknet.ch>" at bounding box center [637, 211] width 249 height 15
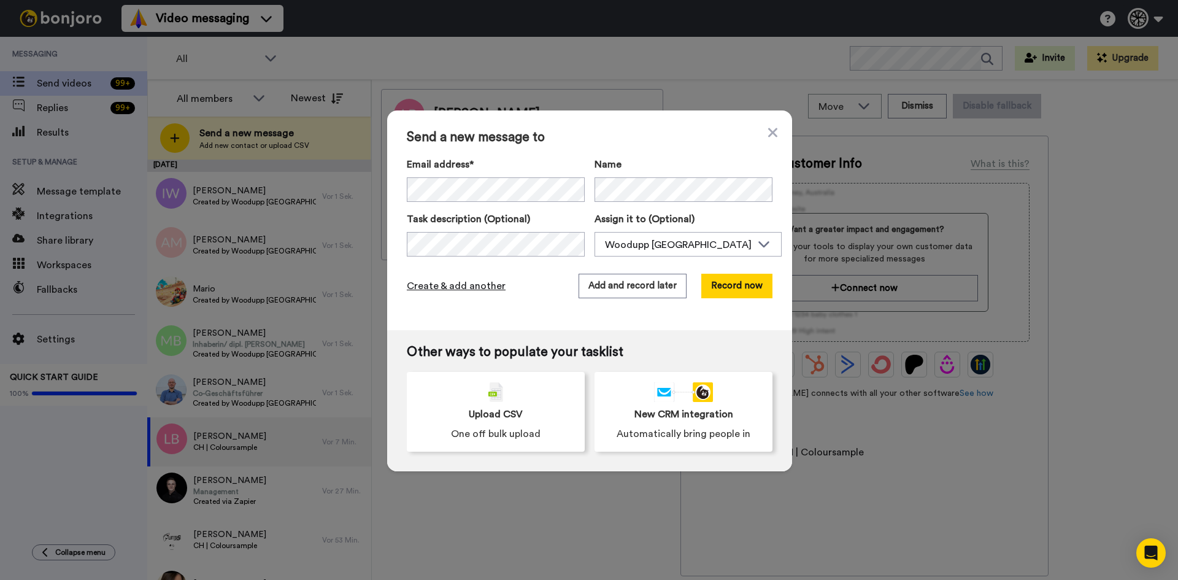
click at [475, 289] on span "Create & add another" at bounding box center [456, 285] width 99 height 15
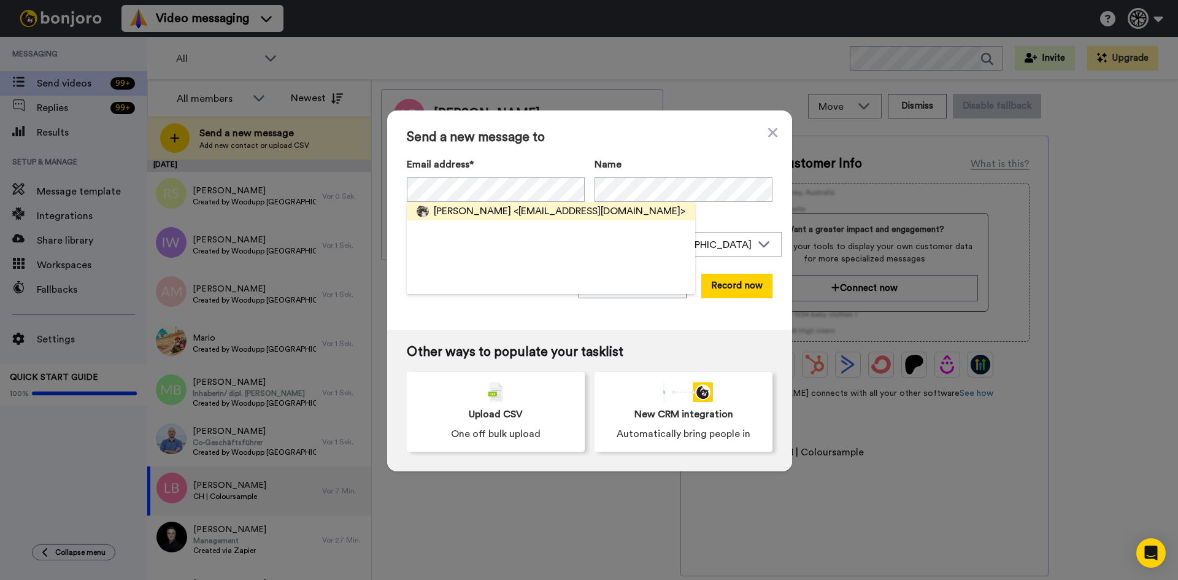
click at [527, 210] on span "<kamila.tavola@gmail.com>" at bounding box center [599, 211] width 172 height 15
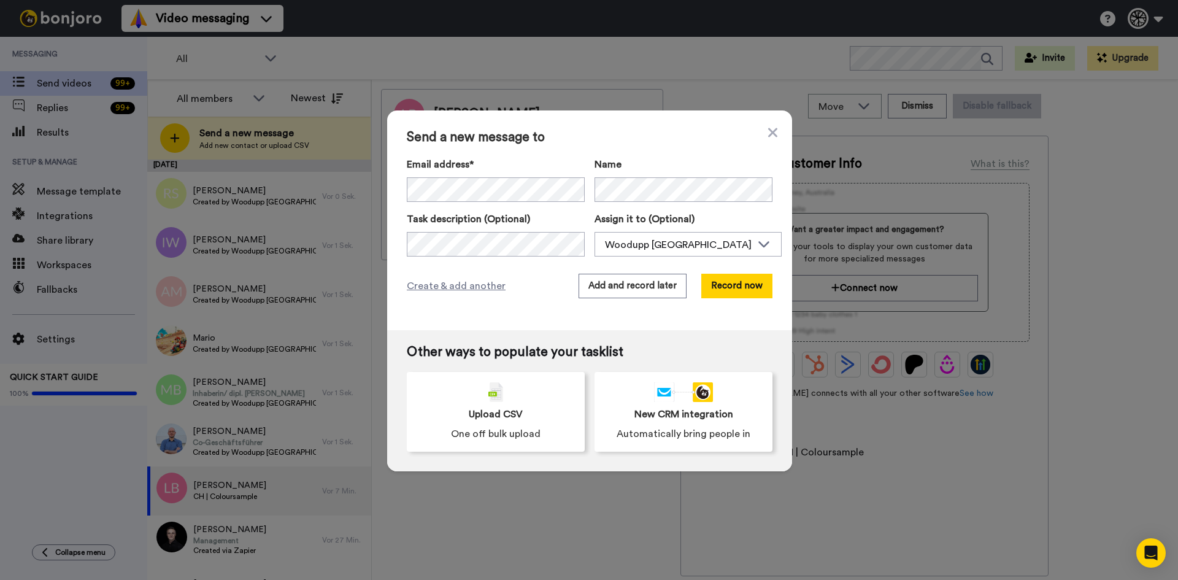
click at [408, 297] on div "Create & add another Add and record later Record now" at bounding box center [590, 286] width 366 height 25
click at [420, 284] on span "Create & add another" at bounding box center [456, 285] width 99 height 15
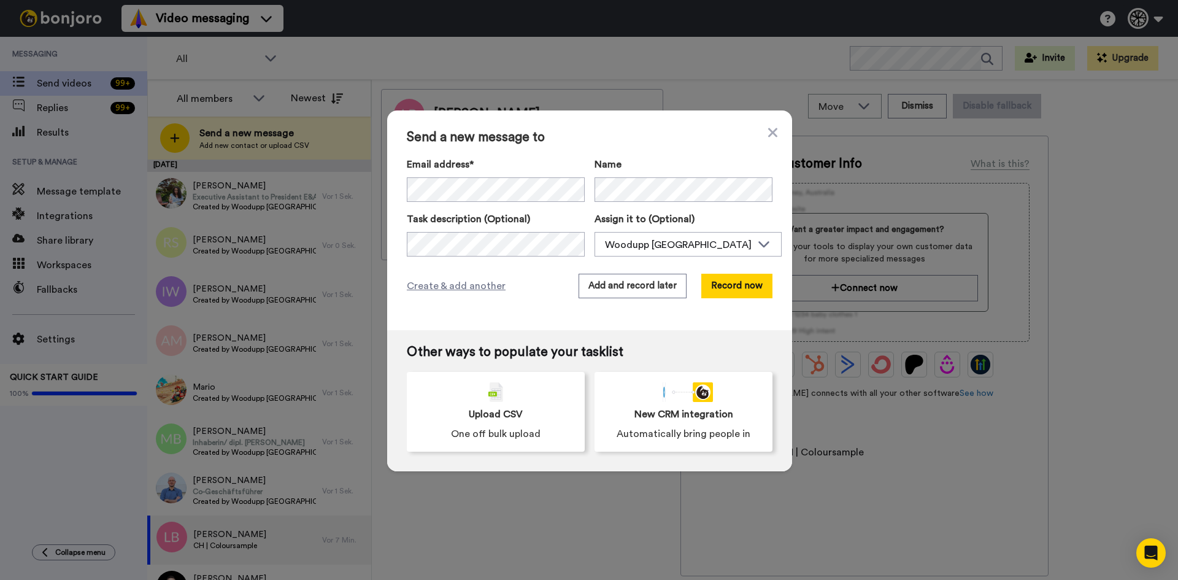
click at [442, 296] on div "Create & add another Add and record later Record now" at bounding box center [590, 286] width 366 height 25
click at [456, 291] on span "Create & add another" at bounding box center [456, 285] width 99 height 15
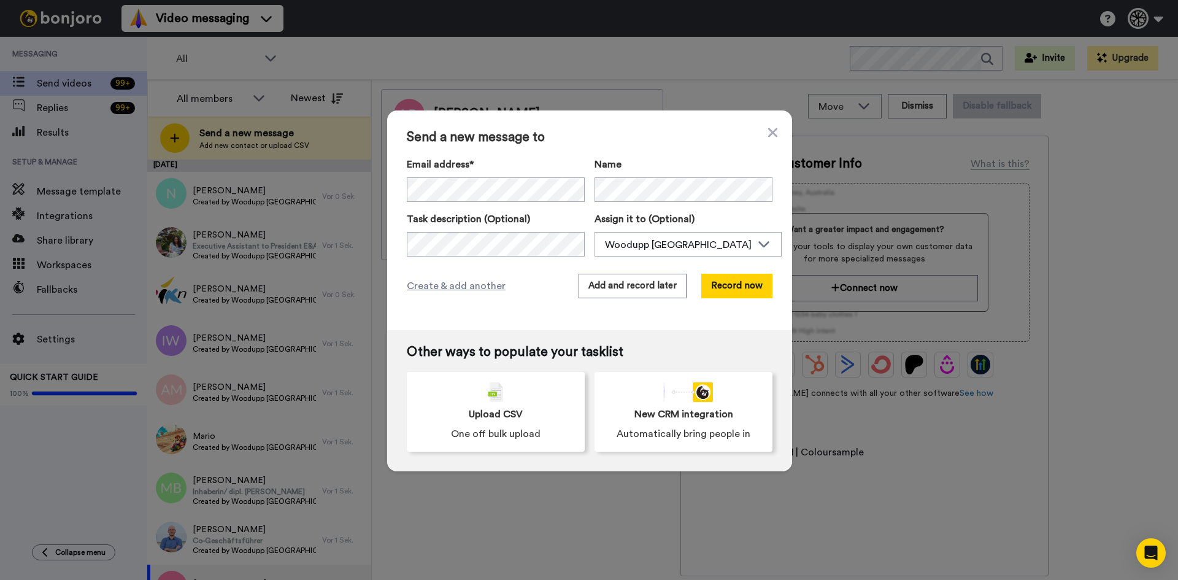
click at [976, 185] on div "Send a new message to Email address* Adrian <adrian.eugster@anhornag.ch> Laetit…" at bounding box center [589, 290] width 1178 height 580
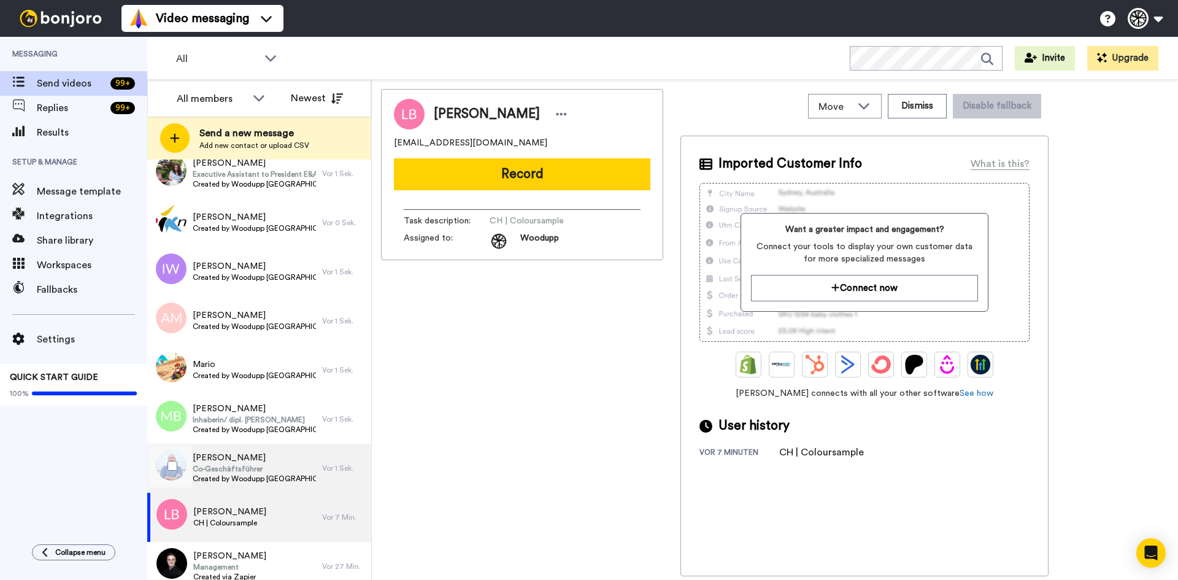
scroll to position [61, 0]
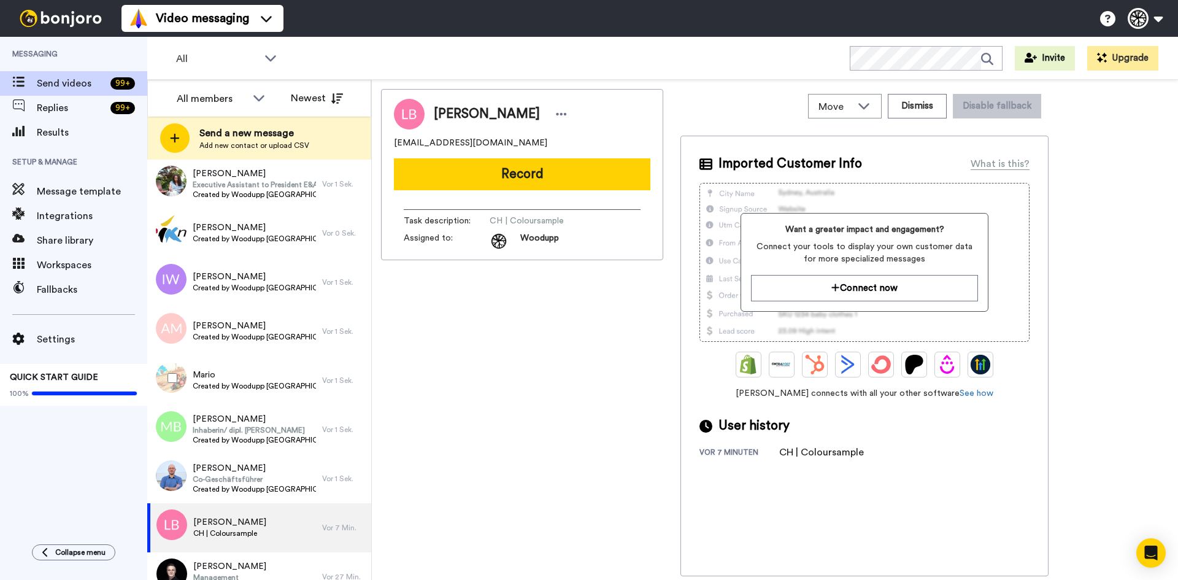
click at [191, 377] on div at bounding box center [170, 377] width 44 height 43
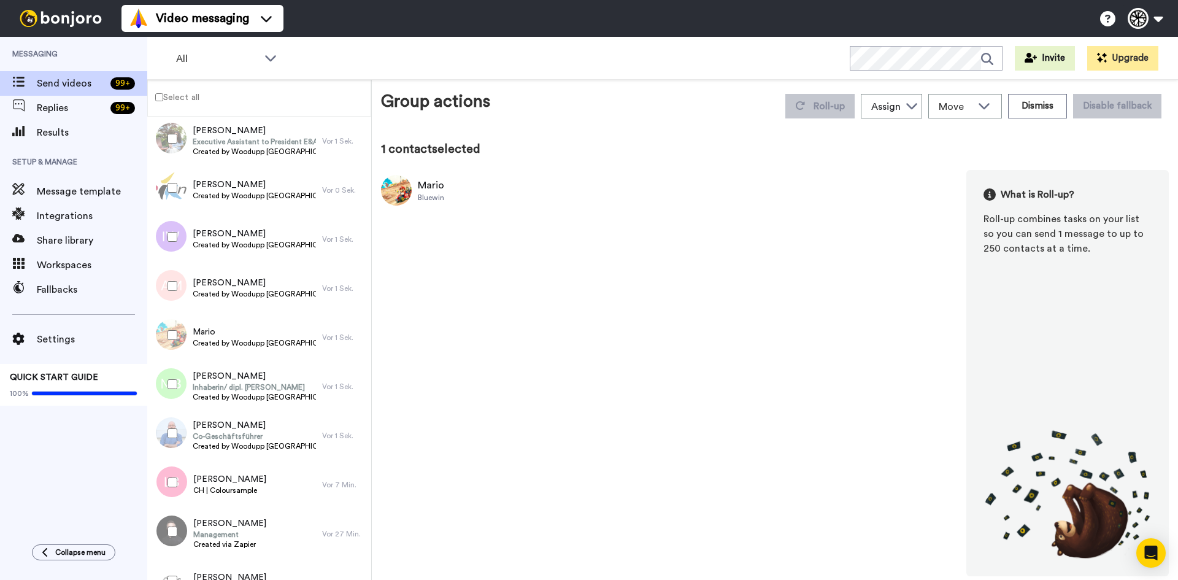
click at [172, 278] on div at bounding box center [170, 285] width 44 height 43
click at [184, 229] on div at bounding box center [170, 236] width 44 height 43
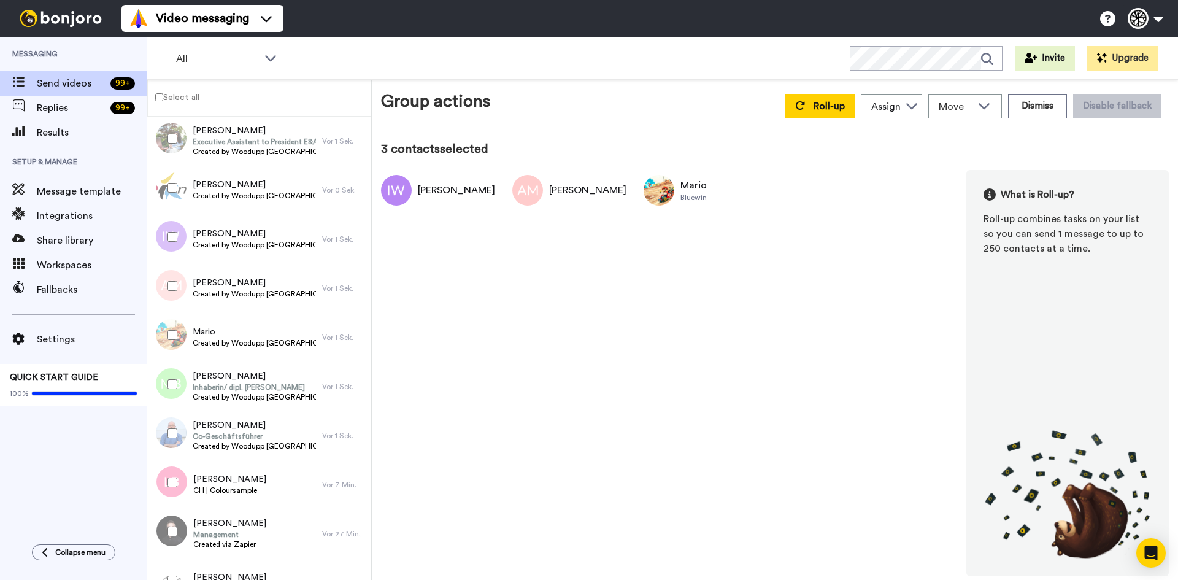
click at [180, 200] on div at bounding box center [170, 187] width 44 height 43
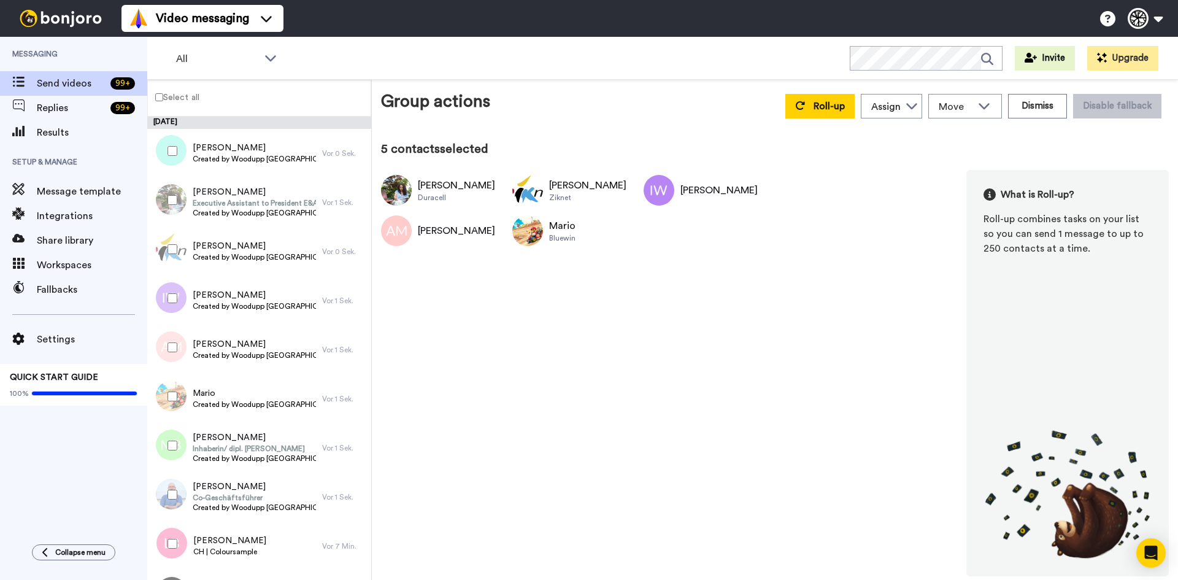
click at [171, 145] on div at bounding box center [170, 150] width 44 height 43
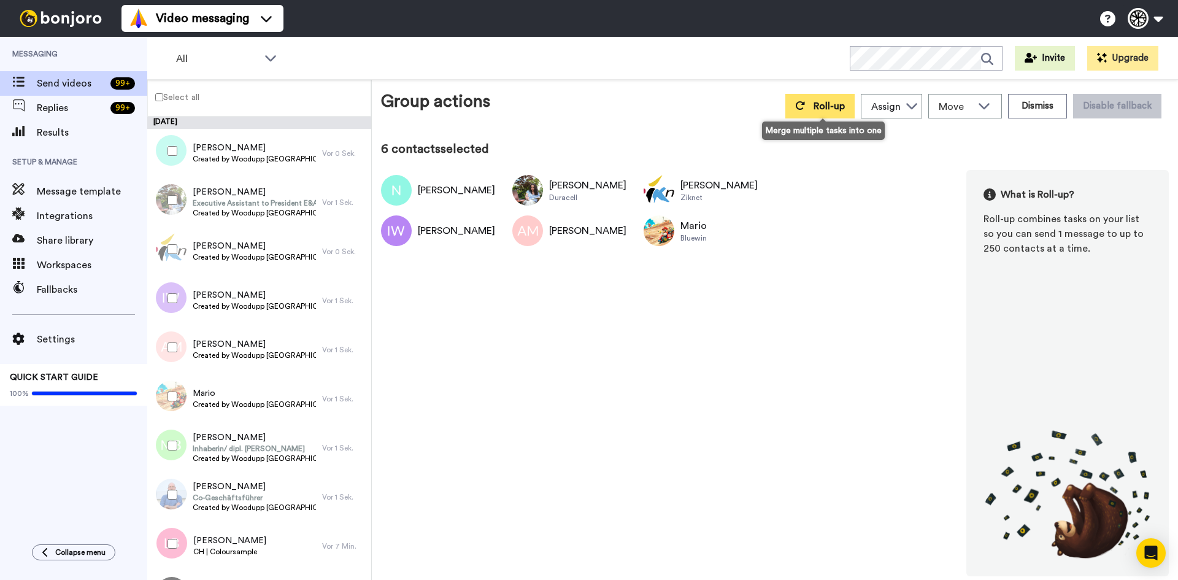
click at [817, 100] on button "Roll-up" at bounding box center [819, 106] width 69 height 25
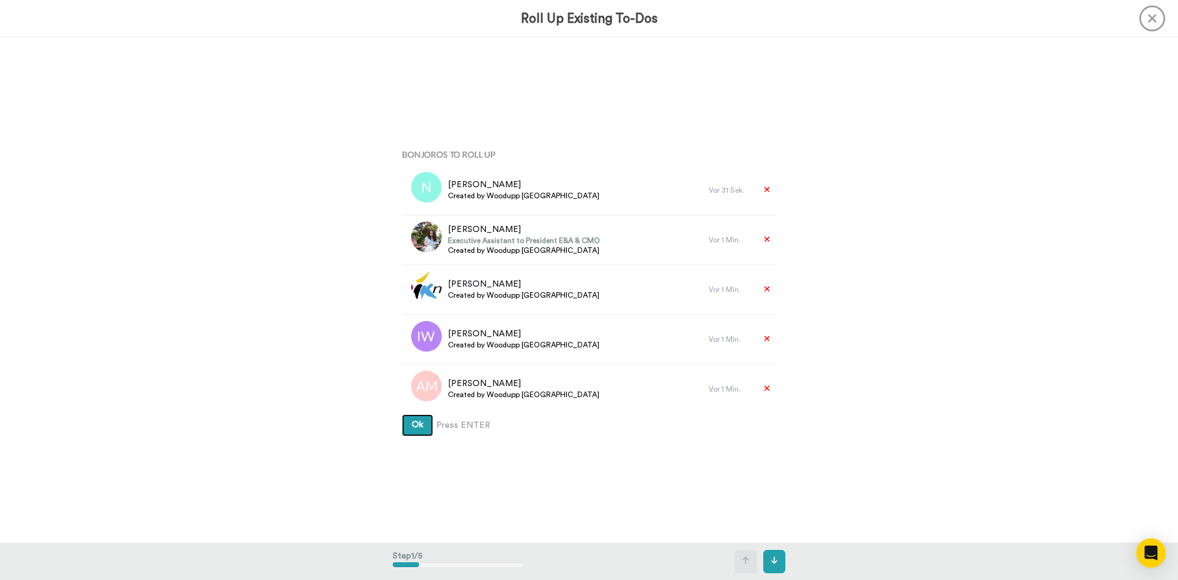
click at [402, 423] on button "Ok" at bounding box center [417, 425] width 31 height 22
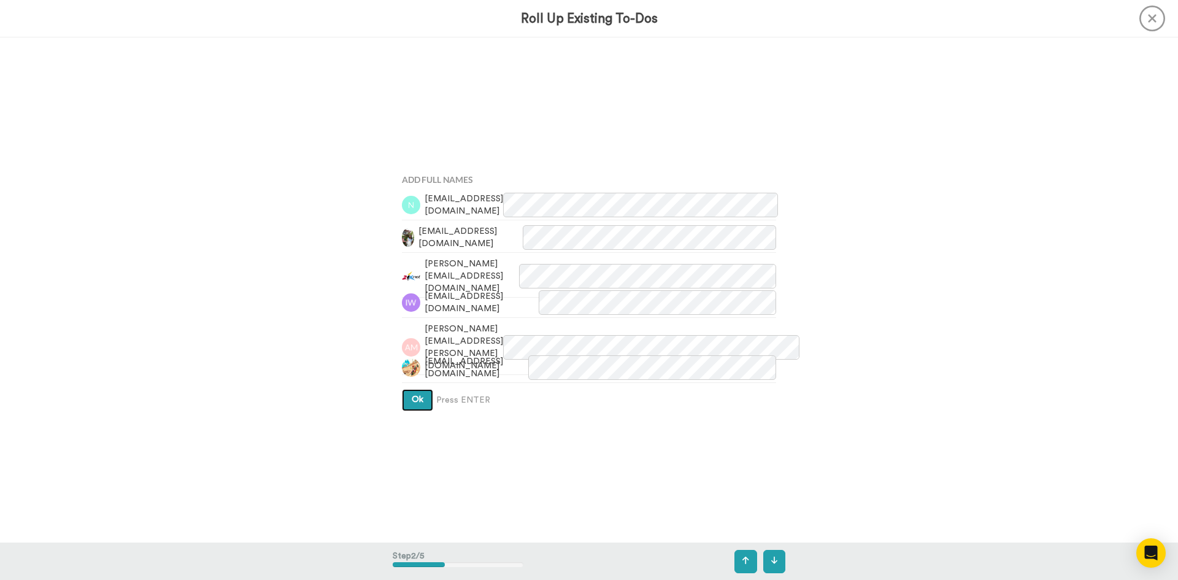
click at [415, 404] on button "Ok" at bounding box center [417, 400] width 31 height 22
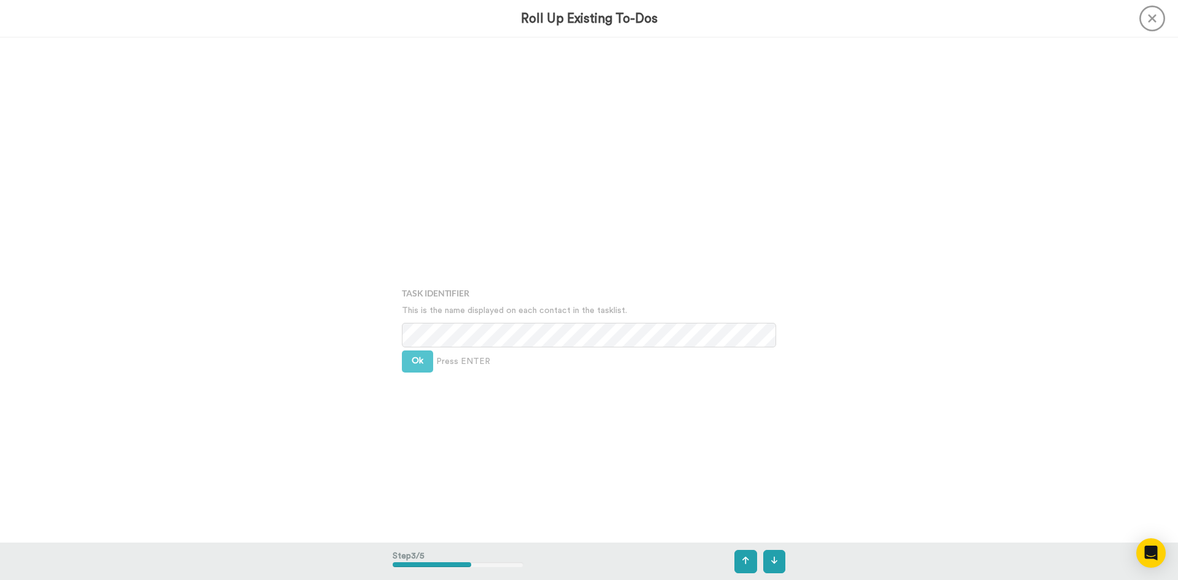
scroll to position [1010, 0]
click at [412, 320] on span "Ok" at bounding box center [418, 323] width 12 height 9
click at [369, 279] on div "Bonjoros To Roll Up Nicolas Created by Woodupp Switzerland Vor 31 Sek. Kamila T…" at bounding box center [589, 289] width 1178 height 505
click at [410, 309] on button "Ok" at bounding box center [417, 315] width 31 height 22
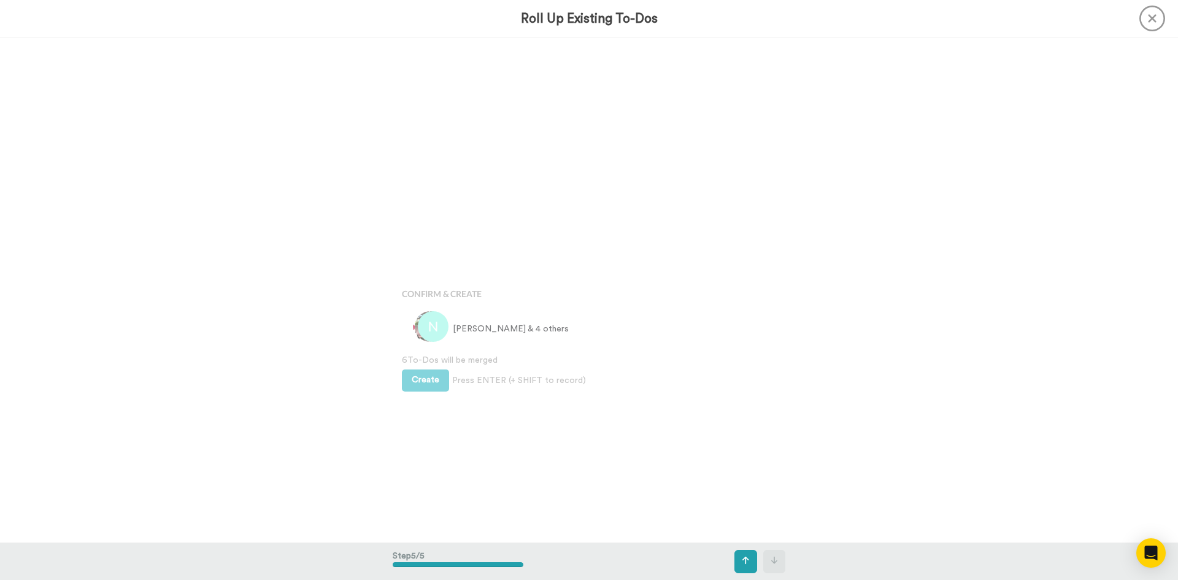
scroll to position [2019, 0]
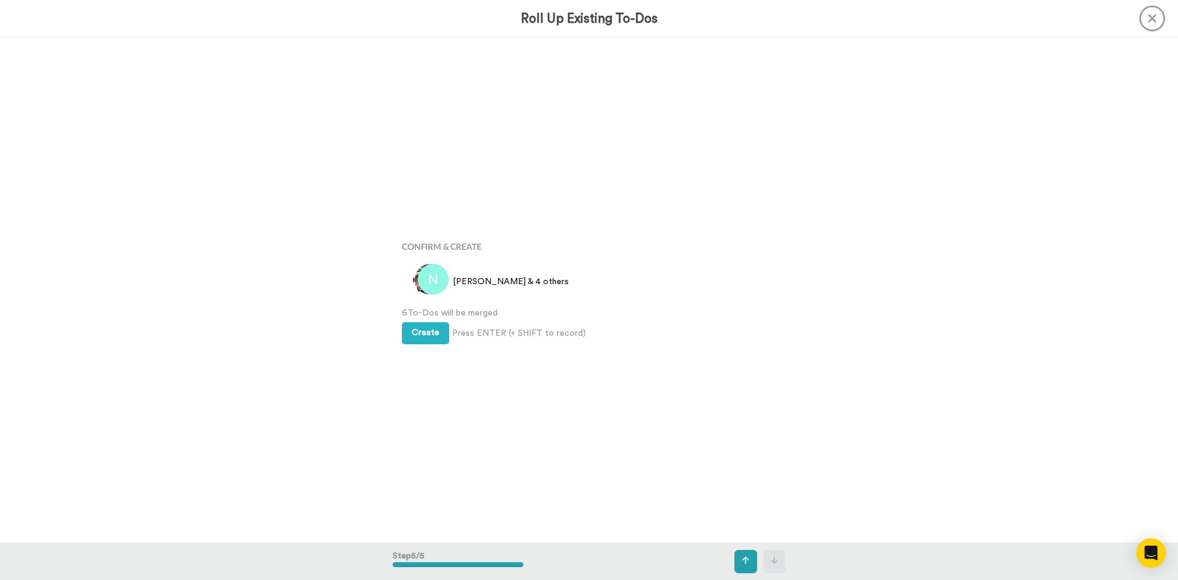
click at [412, 309] on span "6 To-Dos will be merged" at bounding box center [589, 313] width 374 height 12
click at [423, 328] on button "Create" at bounding box center [425, 333] width 47 height 22
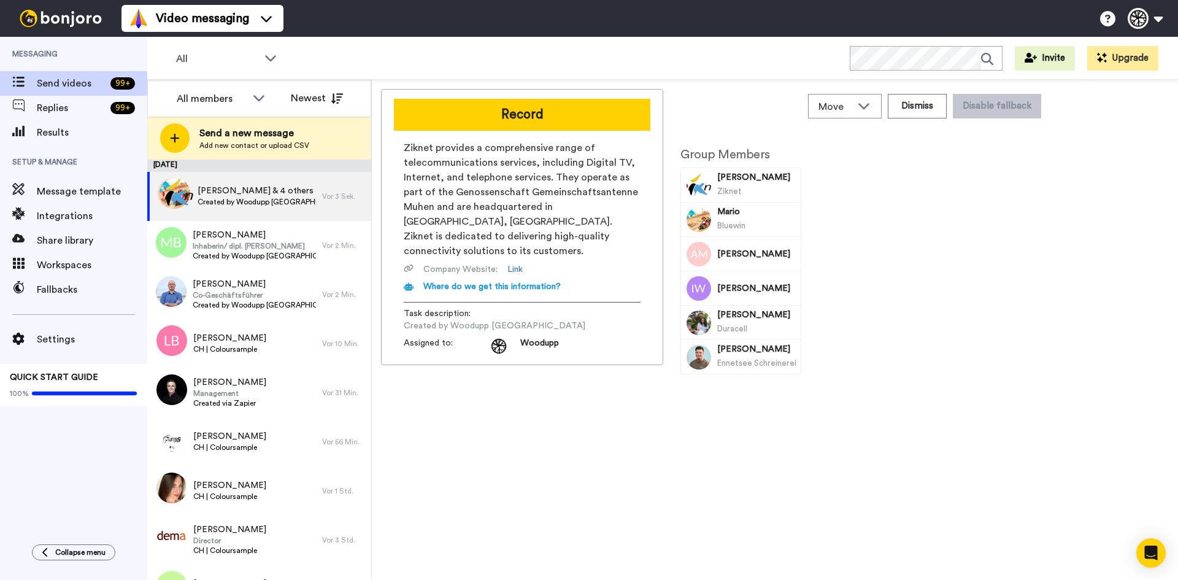
click at [600, 123] on button "Record" at bounding box center [522, 115] width 256 height 32
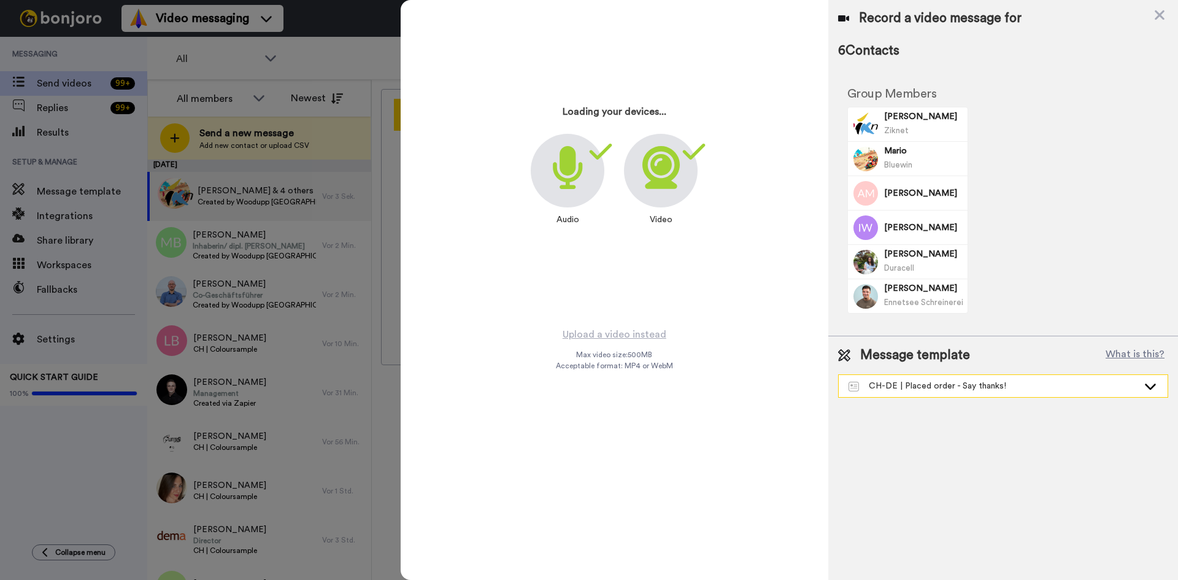
click at [942, 385] on div "CH-DE | Placed order - Say thanks!" at bounding box center [992, 386] width 289 height 12
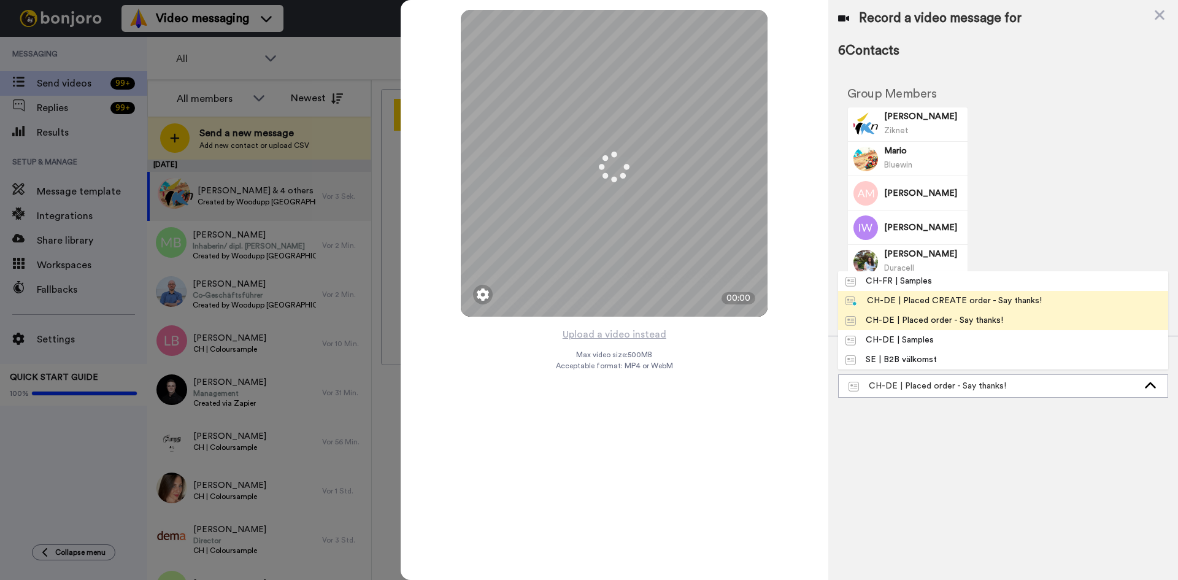
click at [978, 301] on div "CH-DE | Placed CREATE order - Say thanks!" at bounding box center [943, 300] width 196 height 12
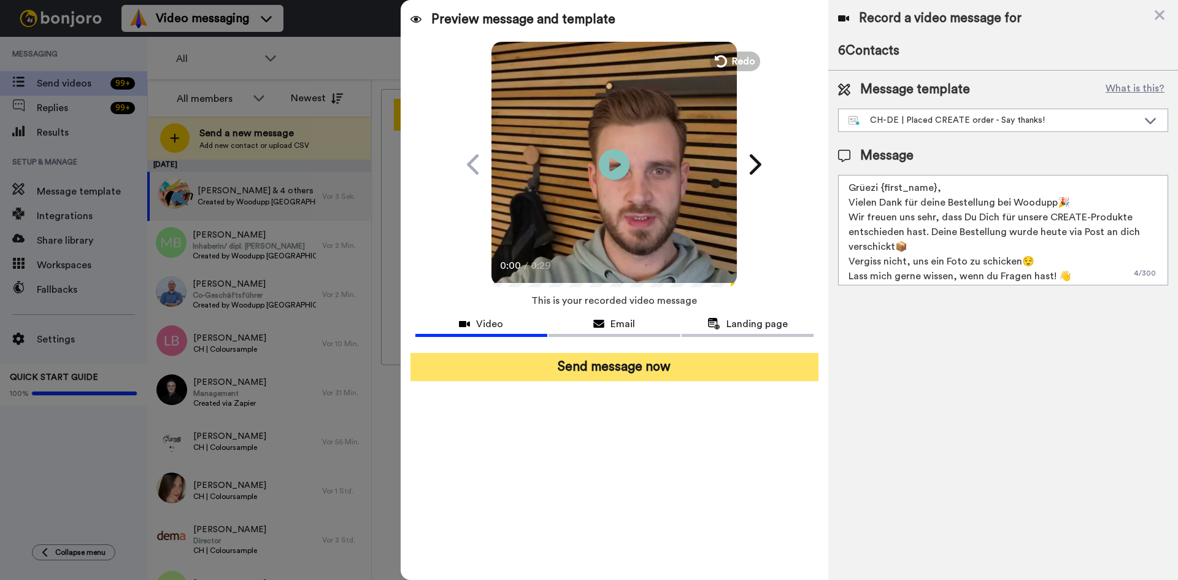
click at [748, 374] on button "Send message now" at bounding box center [614, 367] width 408 height 28
